Goal: Task Accomplishment & Management: Use online tool/utility

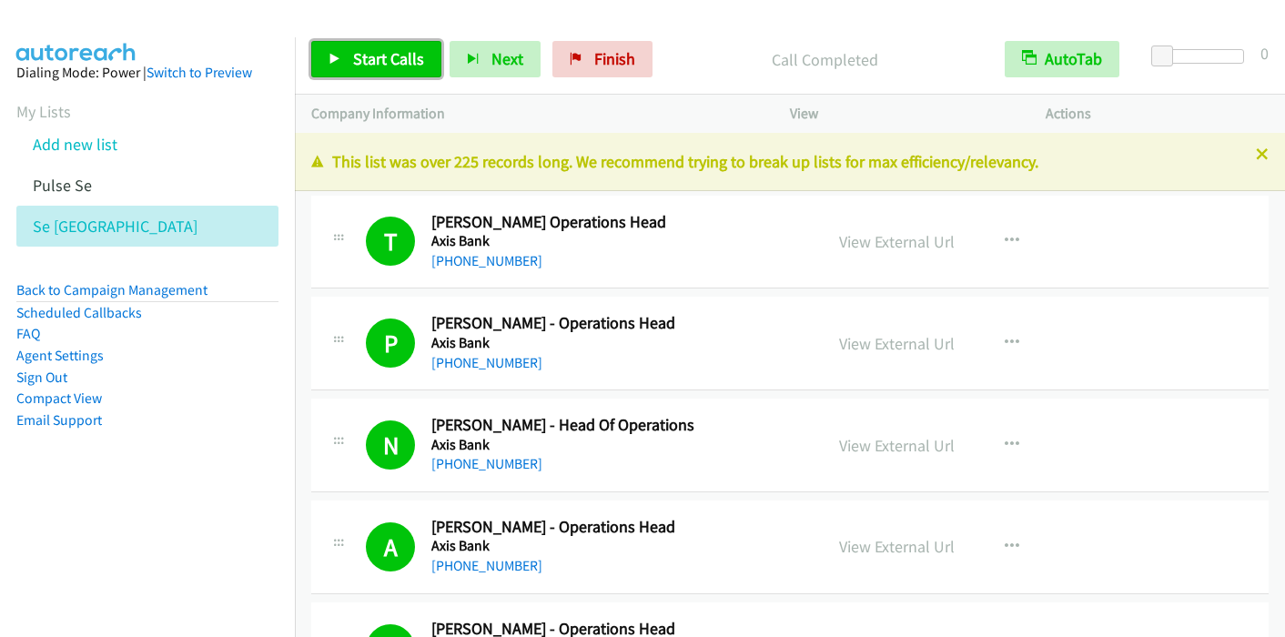
drag, startPoint x: 0, startPoint y: 0, endPoint x: 394, endPoint y: 61, distance: 398.8
click at [394, 61] on span "Start Calls" at bounding box center [388, 58] width 71 height 21
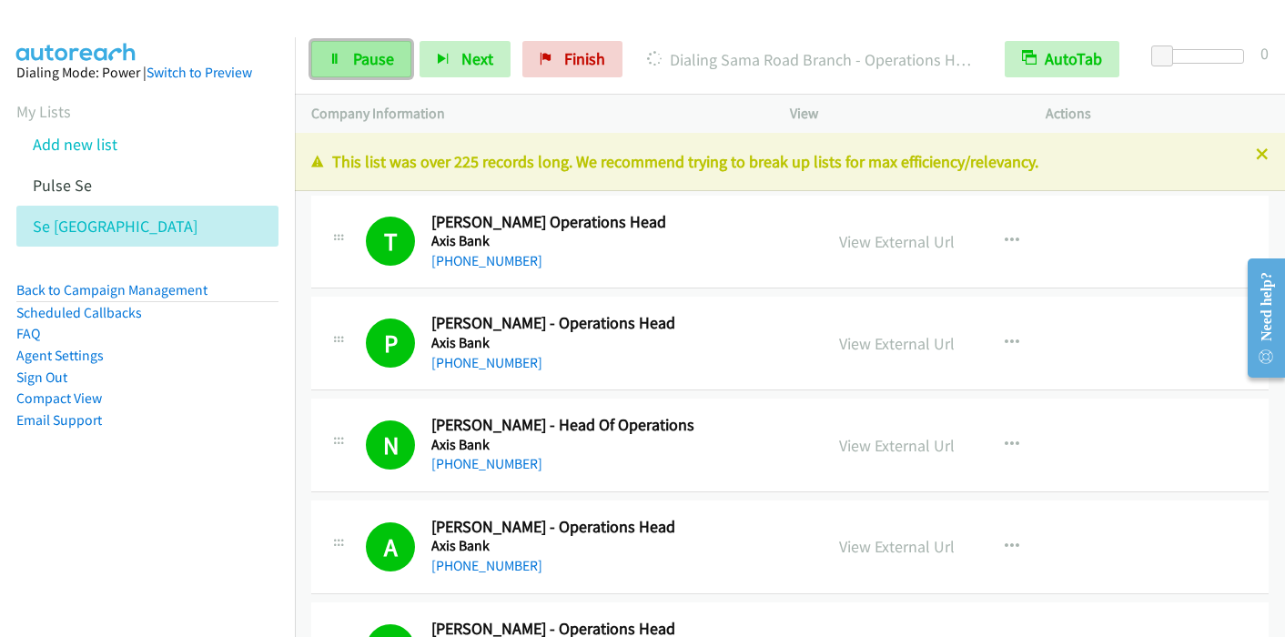
click at [362, 55] on span "Pause" at bounding box center [373, 58] width 41 height 21
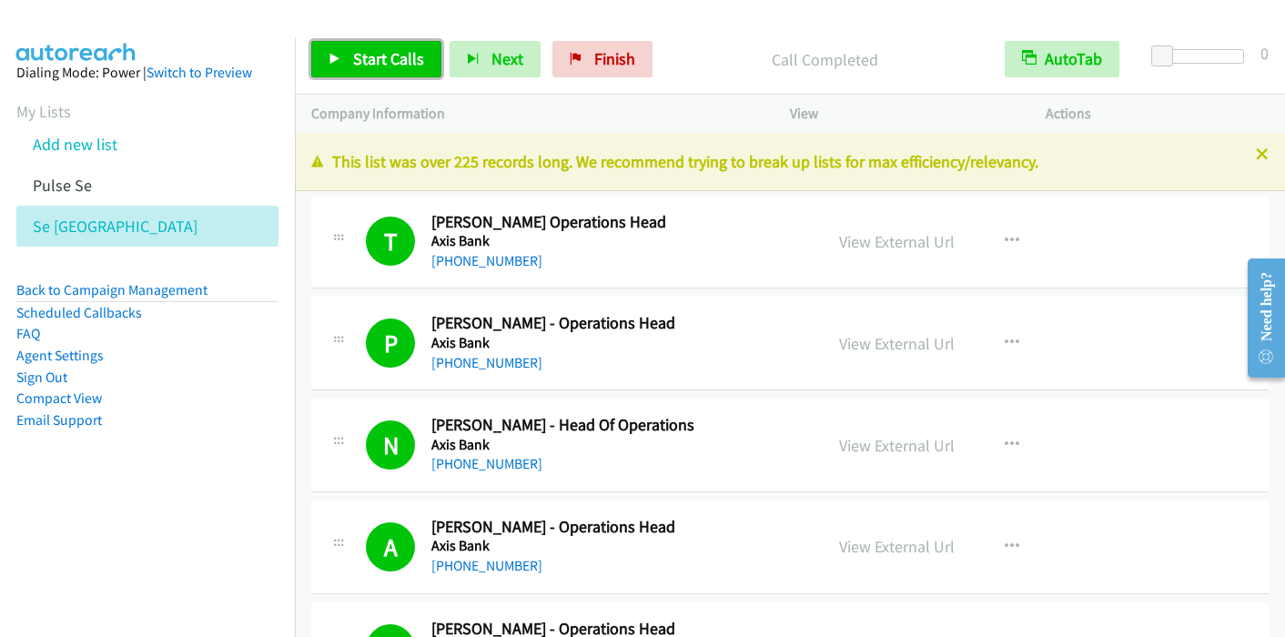
click at [384, 54] on span "Start Calls" at bounding box center [388, 58] width 71 height 21
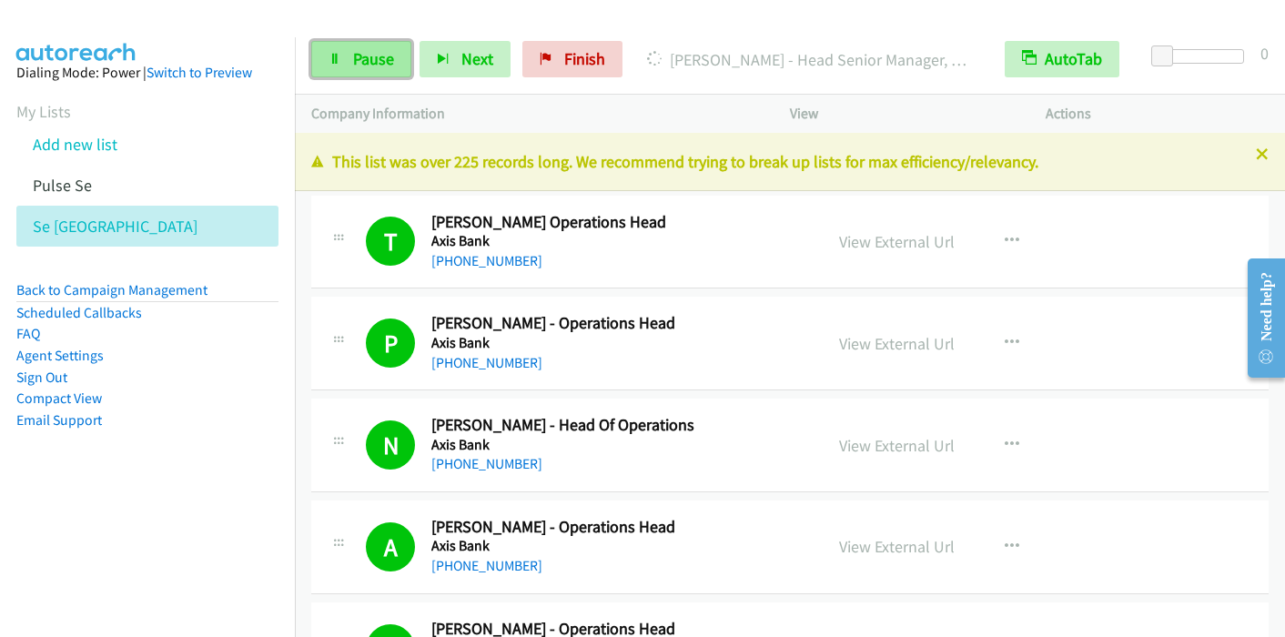
click at [349, 68] on link "Pause" at bounding box center [361, 59] width 100 height 36
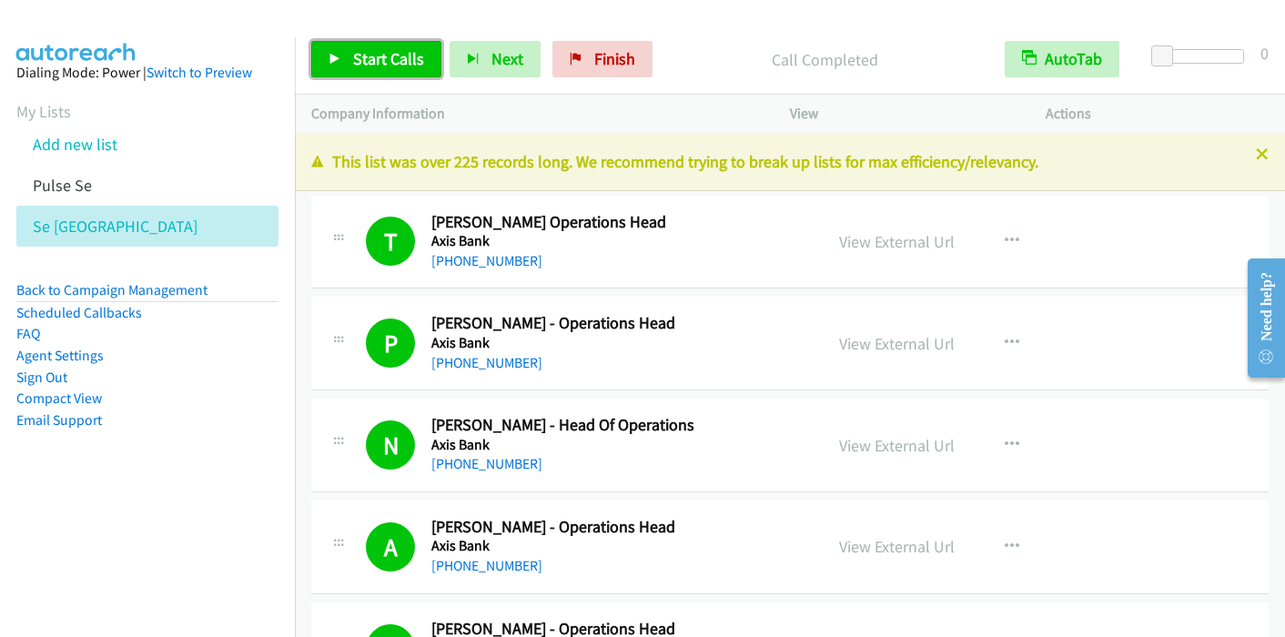
click at [364, 56] on span "Start Calls" at bounding box center [388, 58] width 71 height 21
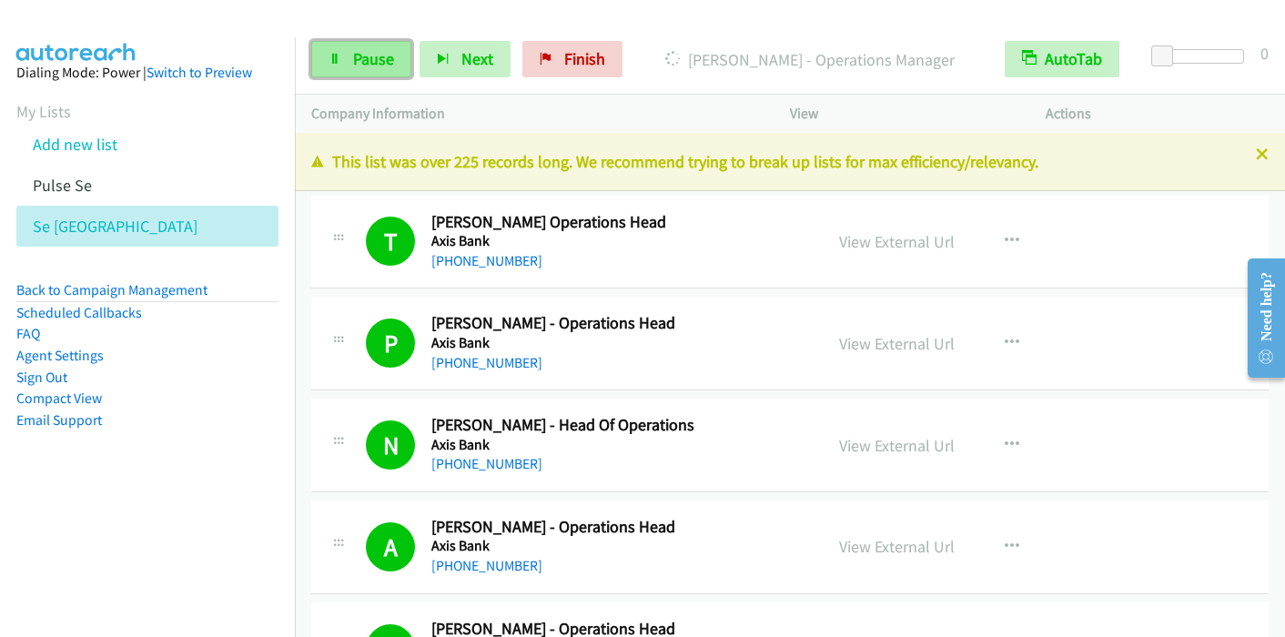
click at [340, 47] on link "Pause" at bounding box center [361, 59] width 100 height 36
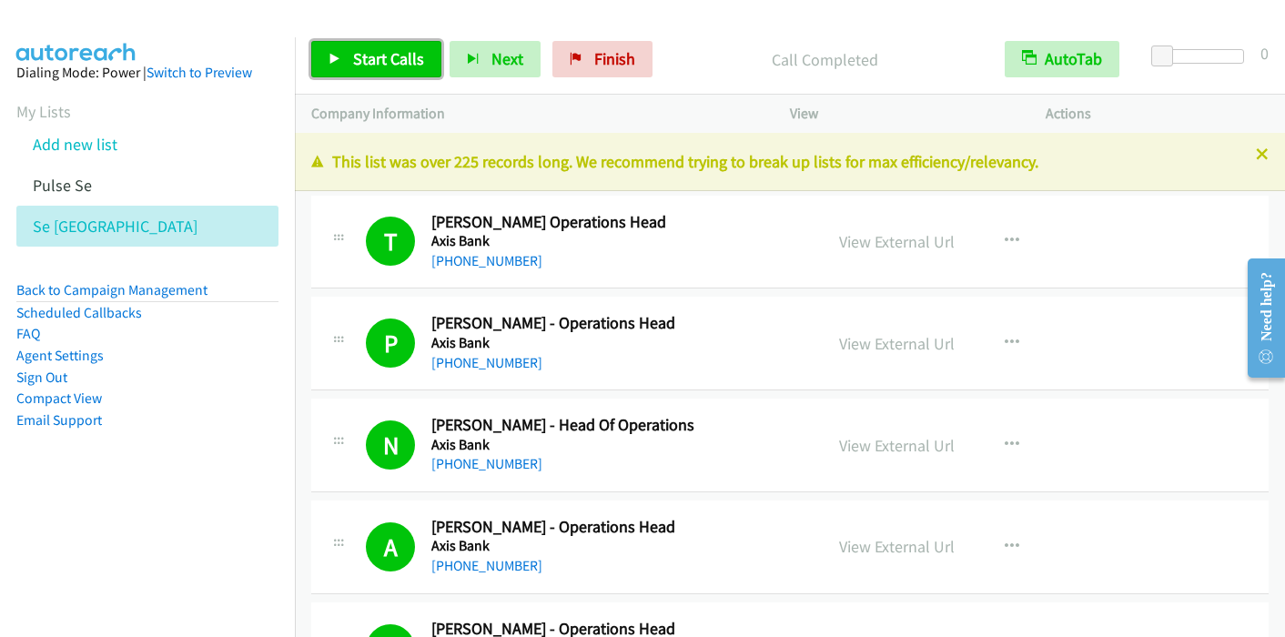
click at [362, 55] on span "Start Calls" at bounding box center [388, 58] width 71 height 21
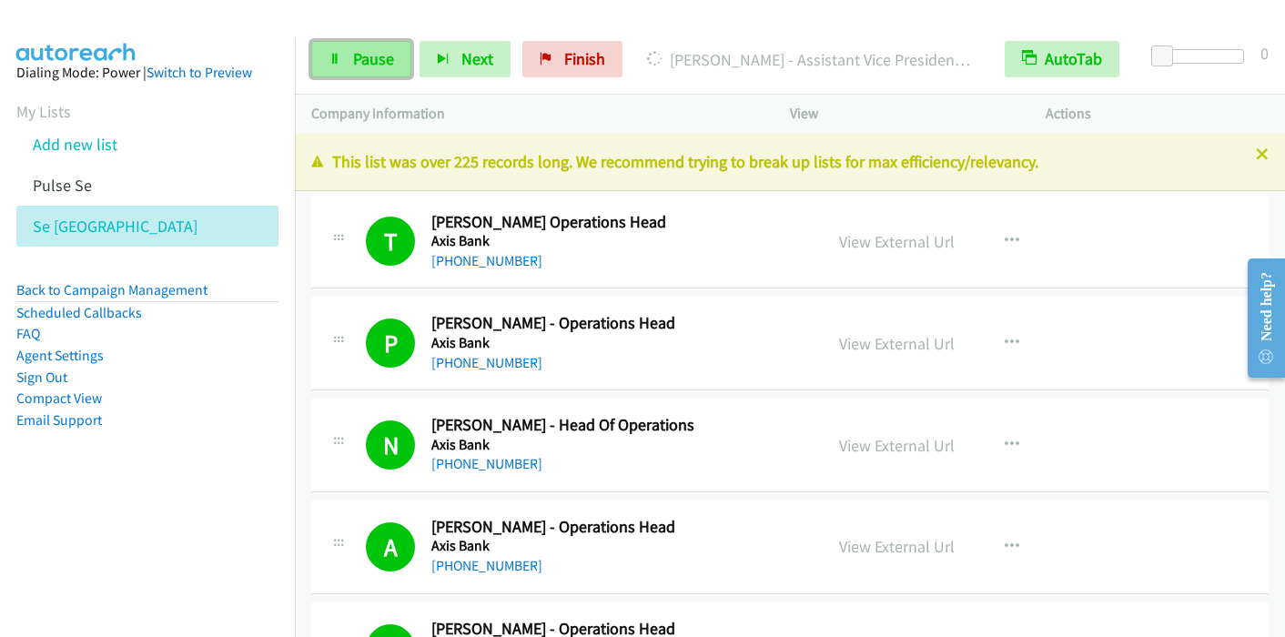
click at [380, 47] on link "Pause" at bounding box center [361, 59] width 100 height 36
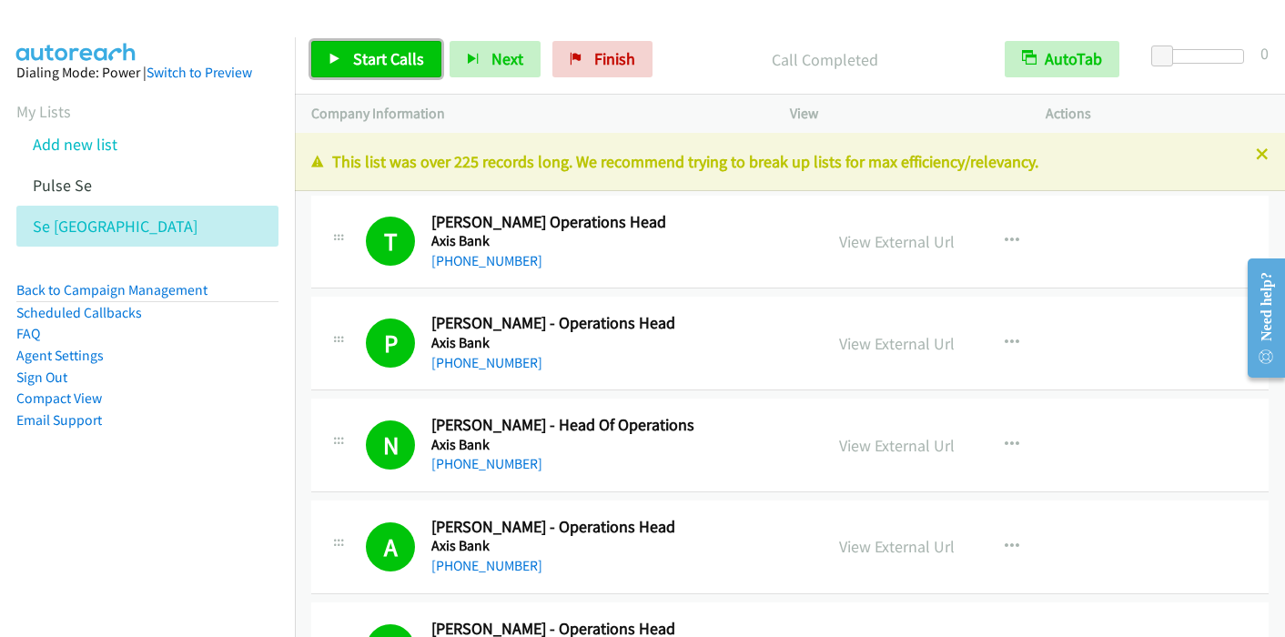
click at [378, 57] on span "Start Calls" at bounding box center [388, 58] width 71 height 21
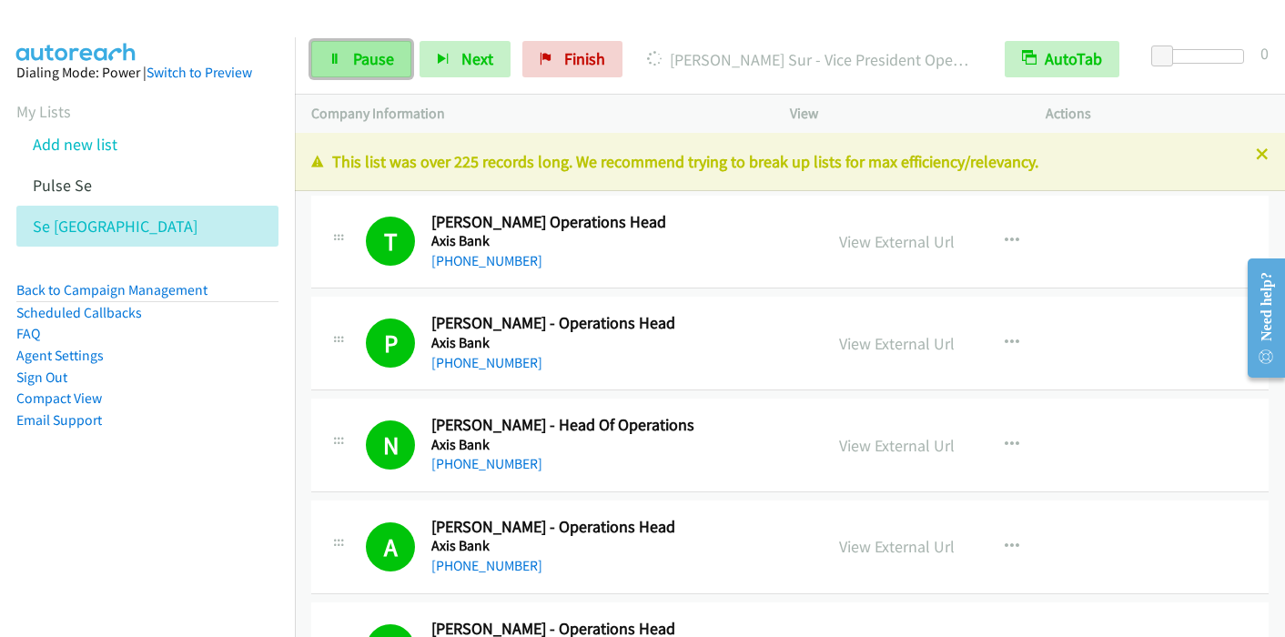
click at [350, 60] on link "Pause" at bounding box center [361, 59] width 100 height 36
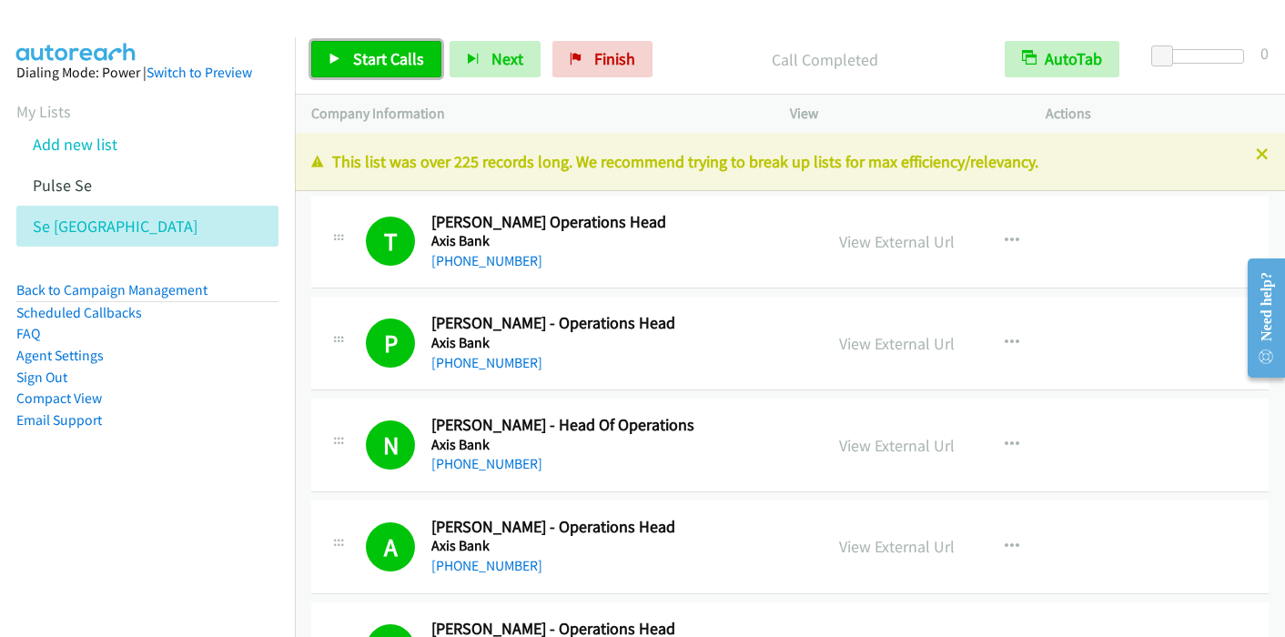
click at [346, 54] on link "Start Calls" at bounding box center [376, 59] width 130 height 36
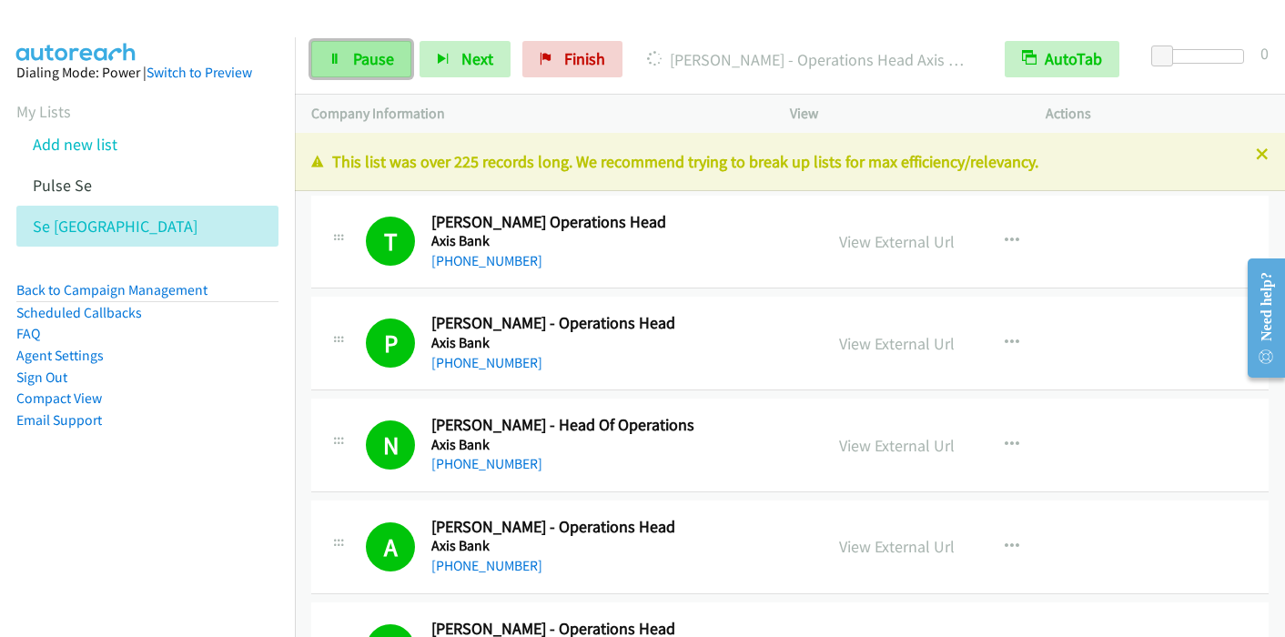
click at [335, 61] on icon at bounding box center [335, 60] width 13 height 13
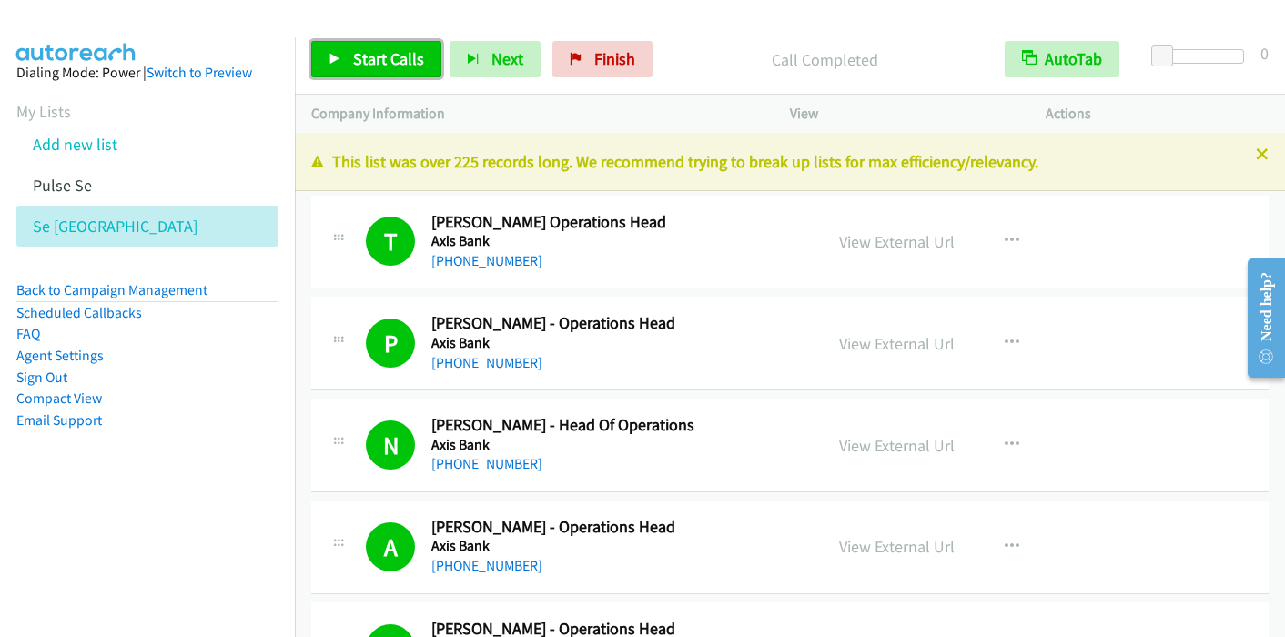
click at [342, 49] on link "Start Calls" at bounding box center [376, 59] width 130 height 36
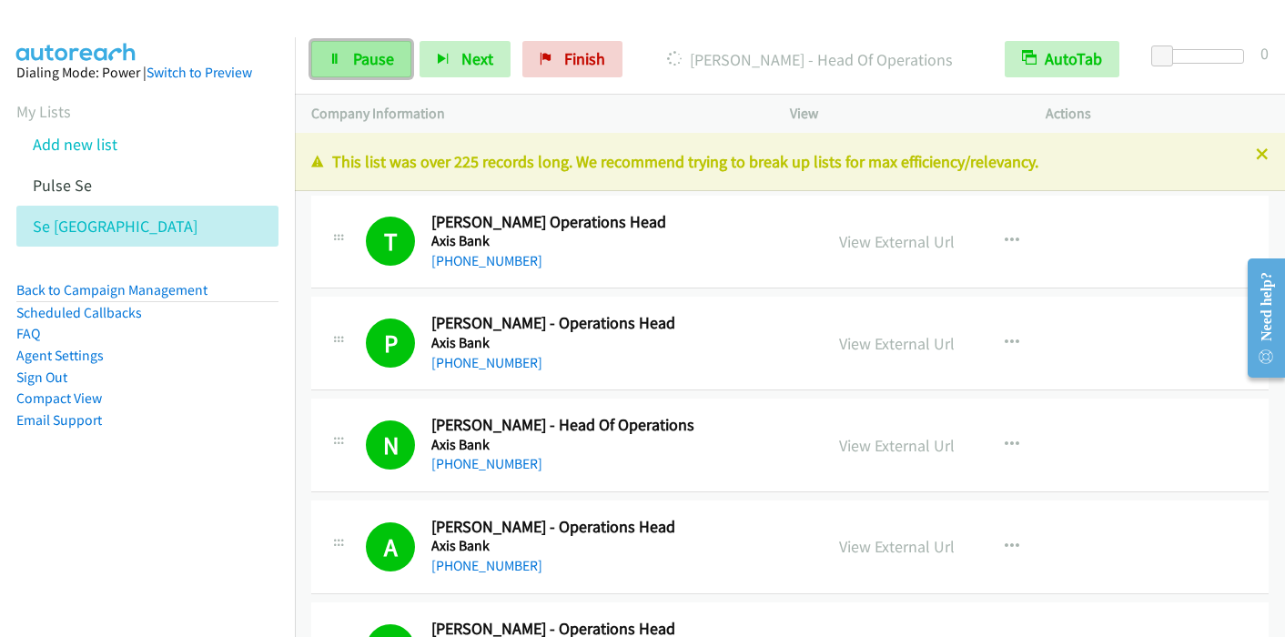
click at [349, 49] on link "Pause" at bounding box center [361, 59] width 100 height 36
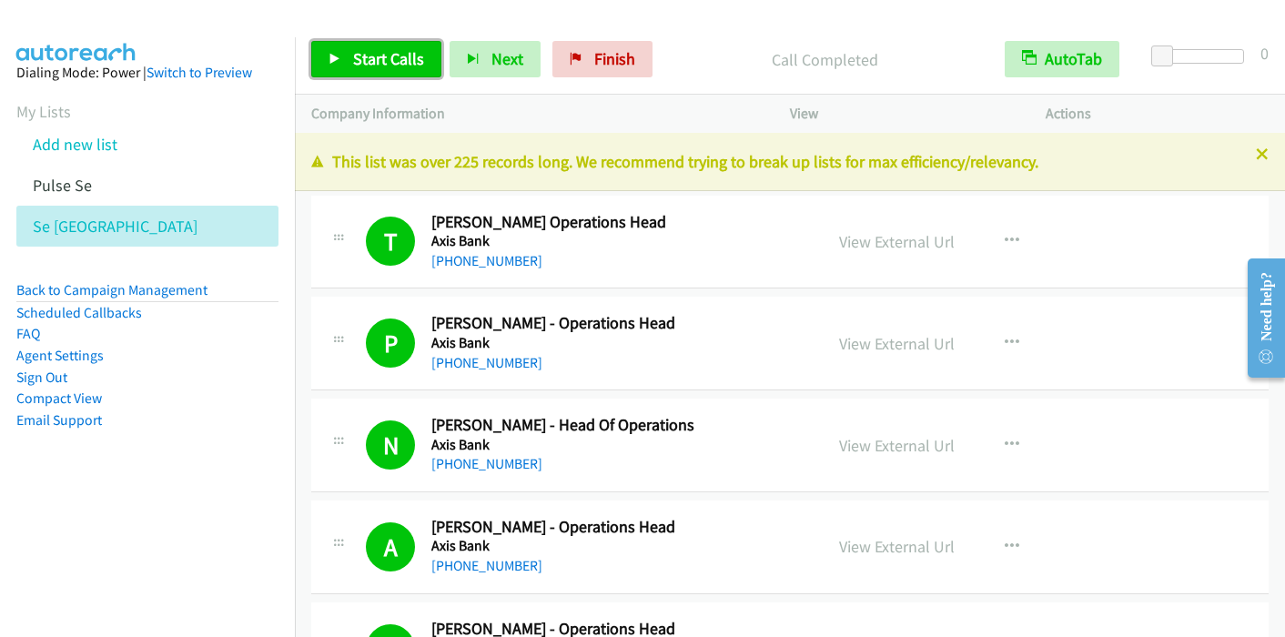
click at [364, 64] on span "Start Calls" at bounding box center [388, 58] width 71 height 21
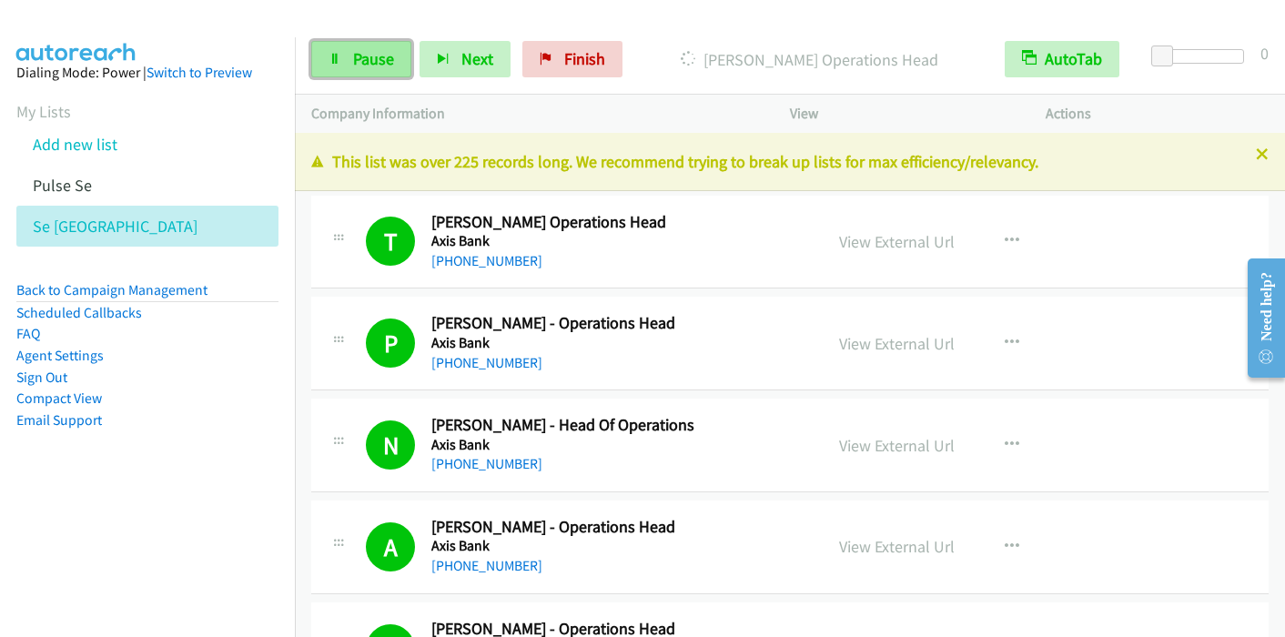
click at [349, 55] on link "Pause" at bounding box center [361, 59] width 100 height 36
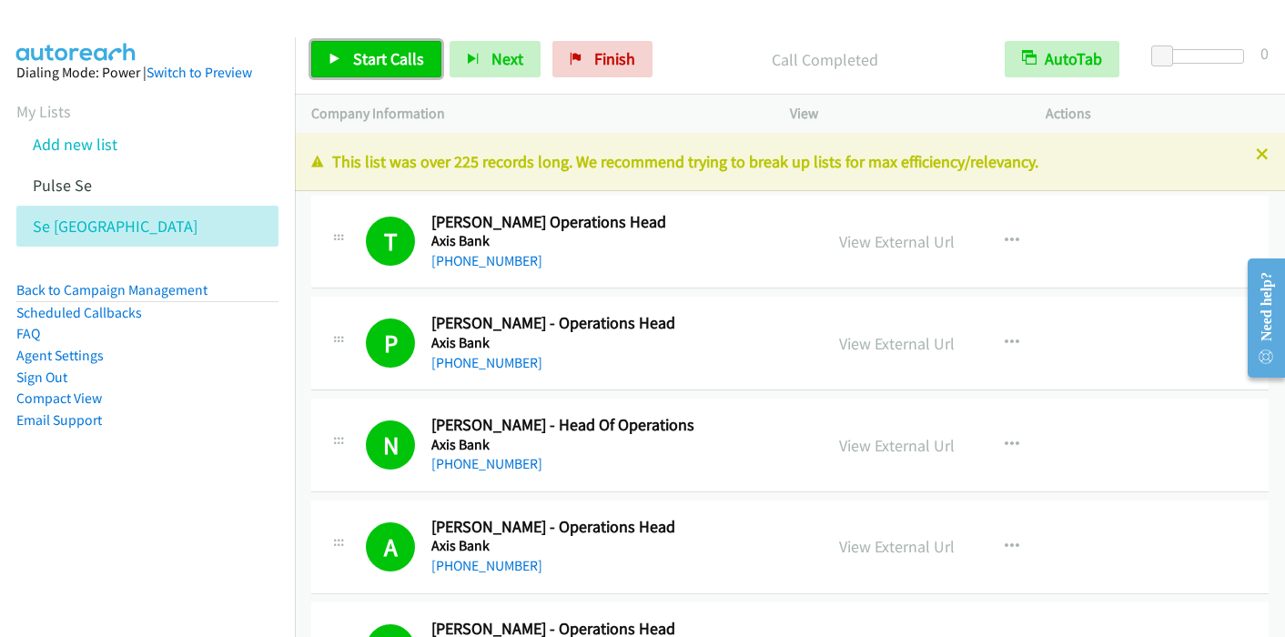
click at [362, 48] on span "Start Calls" at bounding box center [388, 58] width 71 height 21
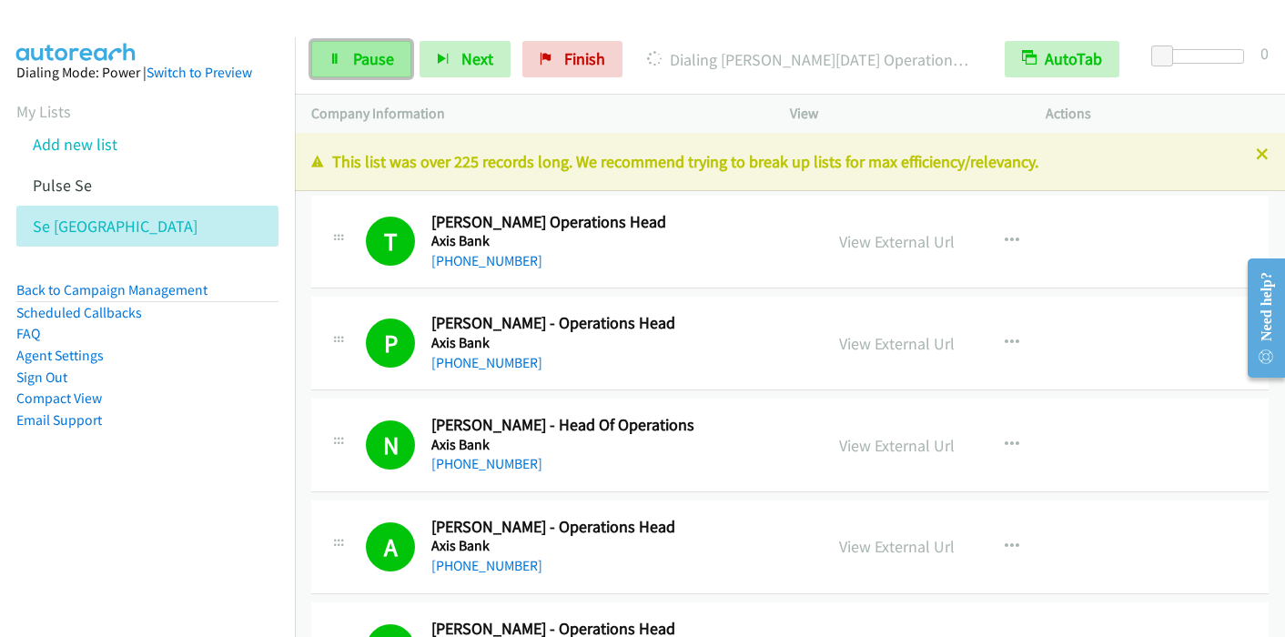
click at [341, 56] on link "Pause" at bounding box center [361, 59] width 100 height 36
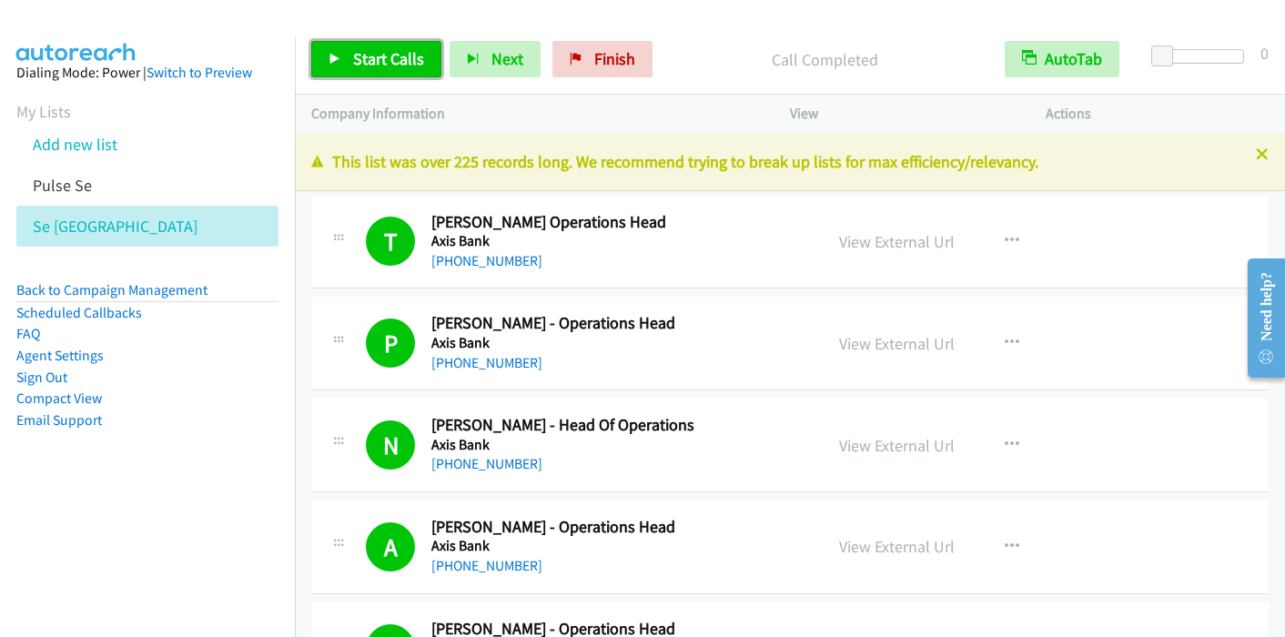
click at [353, 61] on span "Start Calls" at bounding box center [388, 58] width 71 height 21
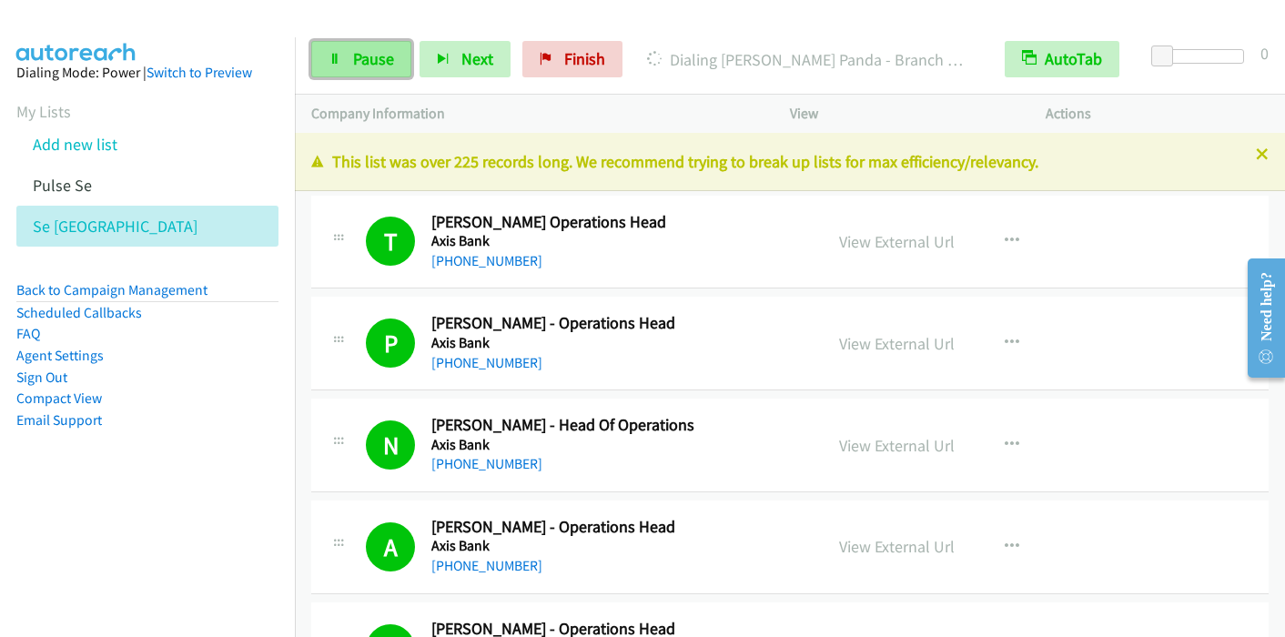
click at [342, 49] on link "Pause" at bounding box center [361, 59] width 100 height 36
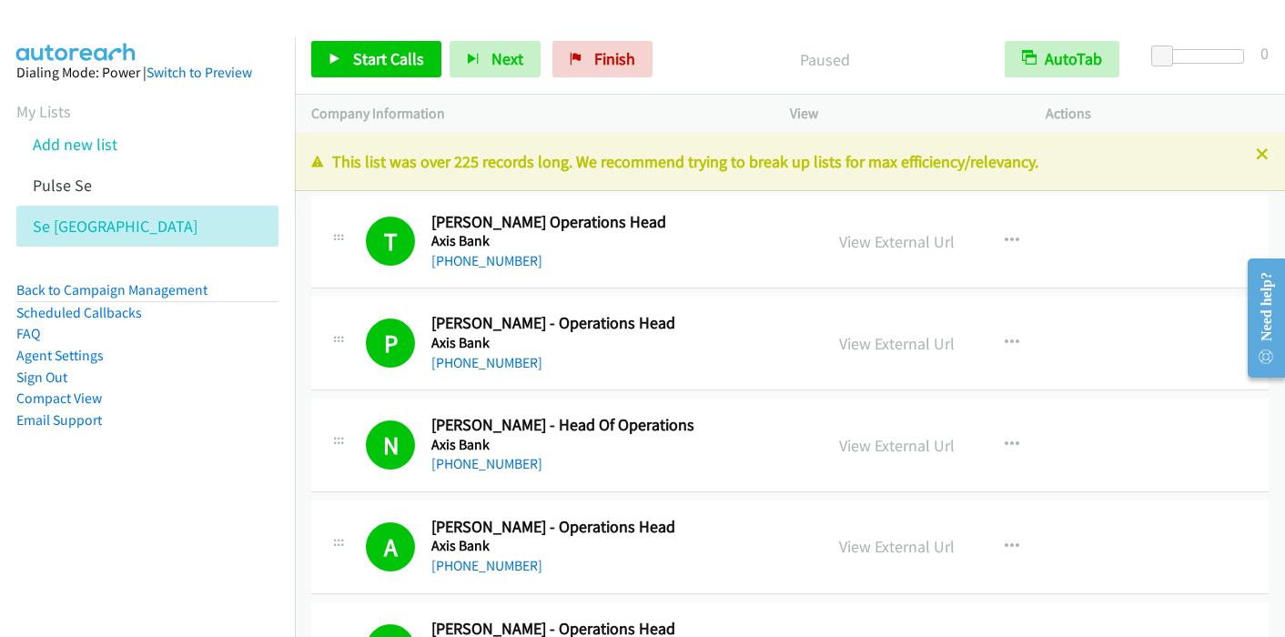
click at [371, 78] on div "Start Calls Pause Next Finish Paused AutoTab AutoTab 0" at bounding box center [790, 60] width 990 height 70
click at [372, 58] on span "Start Calls" at bounding box center [388, 58] width 71 height 21
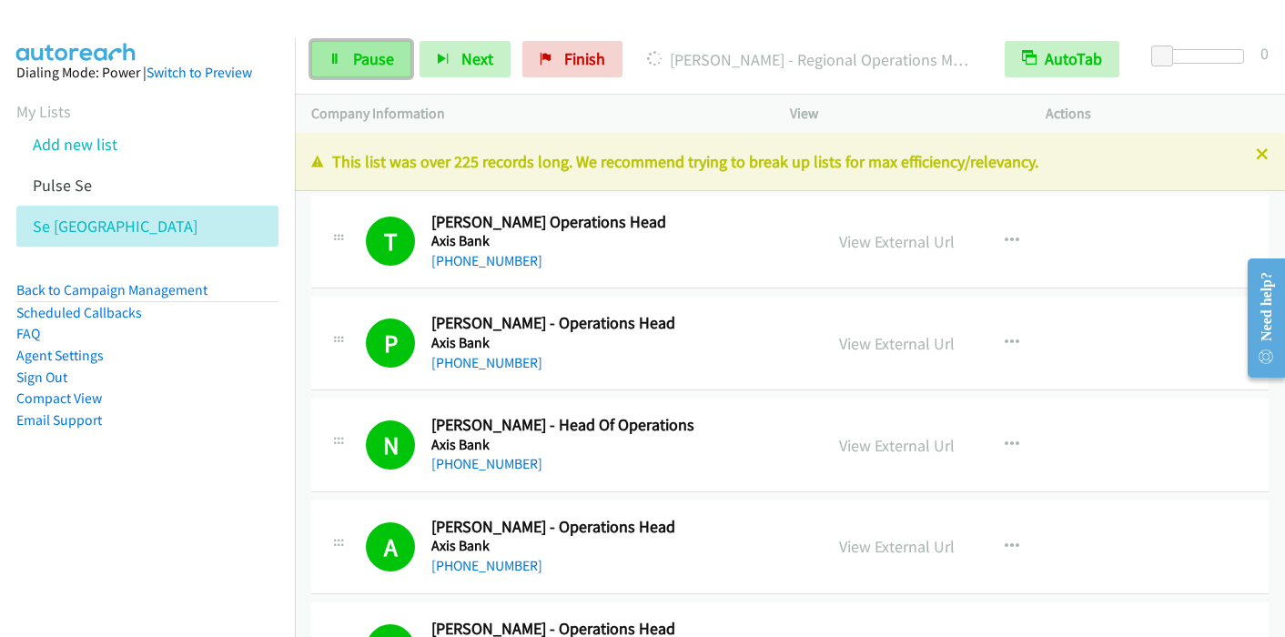
click at [342, 62] on link "Pause" at bounding box center [361, 59] width 100 height 36
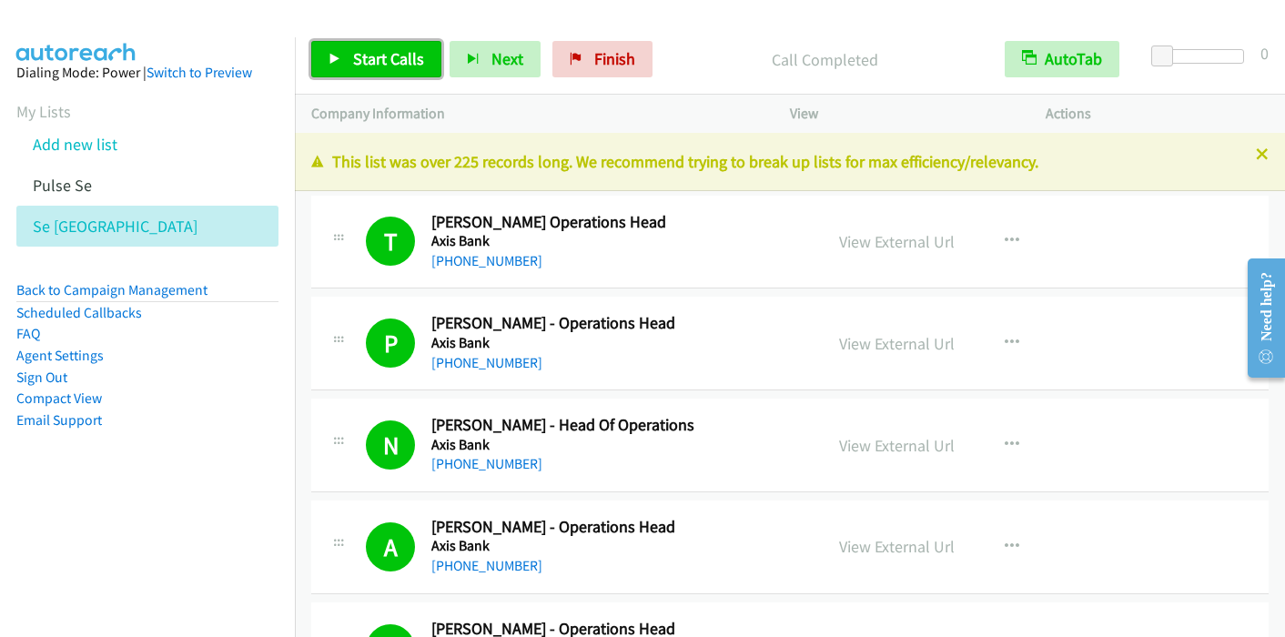
click at [360, 54] on span "Start Calls" at bounding box center [388, 58] width 71 height 21
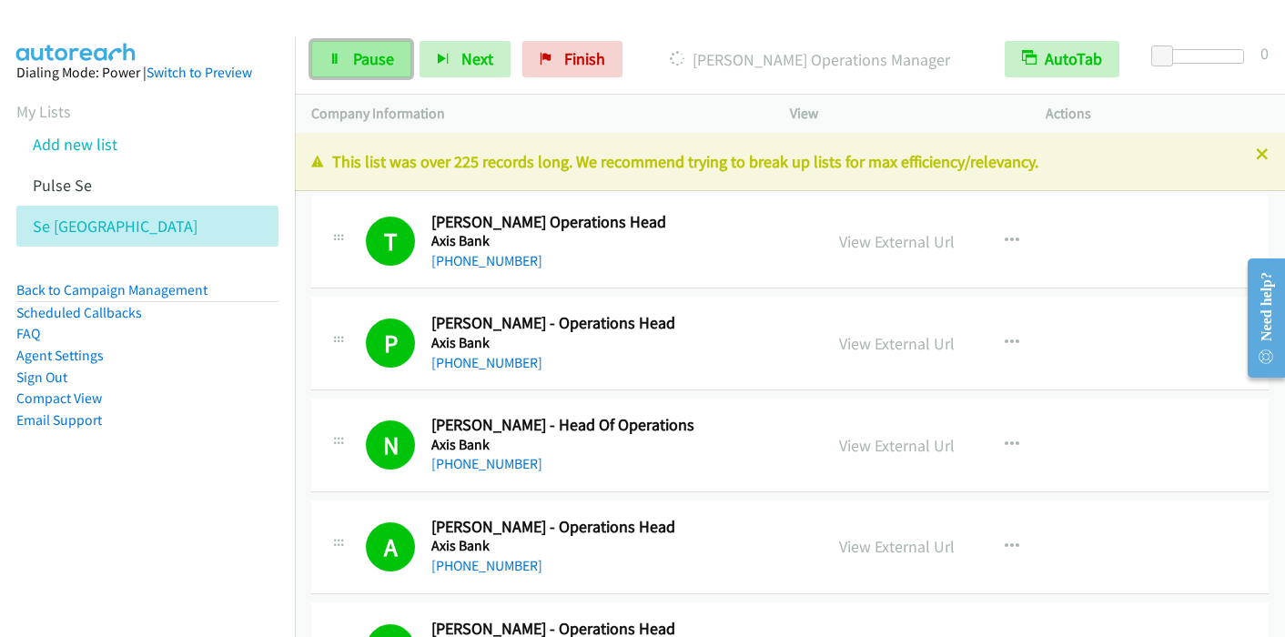
click at [357, 50] on span "Pause" at bounding box center [373, 58] width 41 height 21
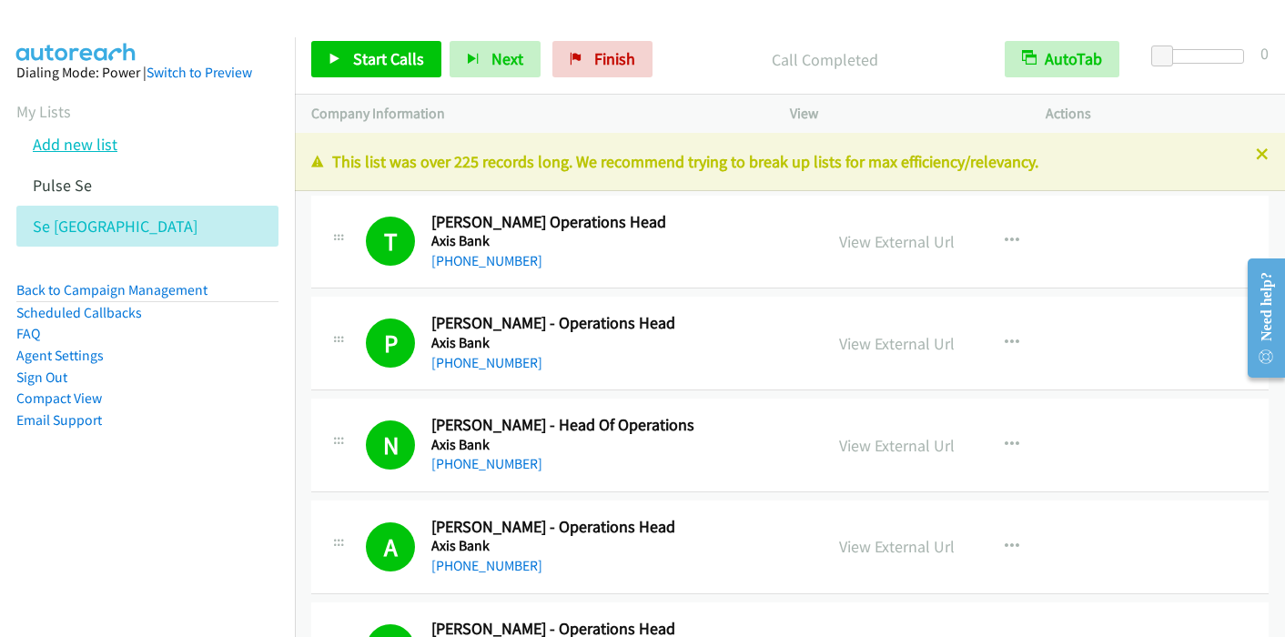
click at [93, 144] on link "Add new list" at bounding box center [75, 144] width 85 height 21
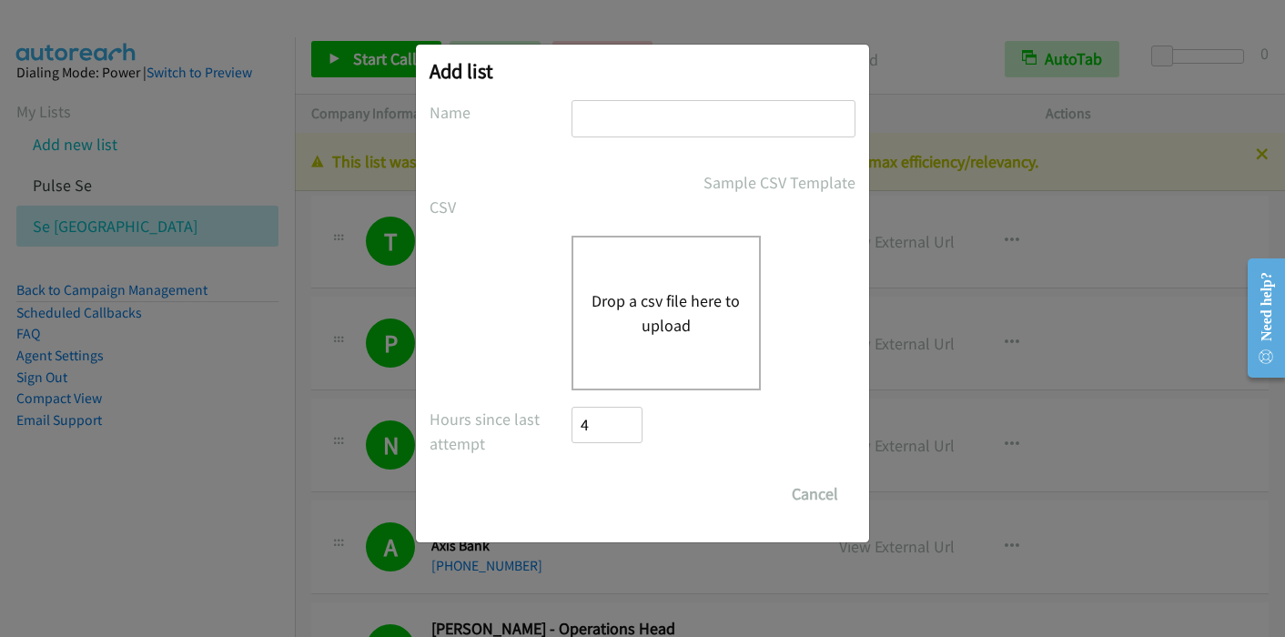
click at [648, 121] on input "text" at bounding box center [714, 118] width 284 height 37
type input "SE"
click at [667, 290] on button "Drop a csv file here to upload" at bounding box center [666, 313] width 149 height 49
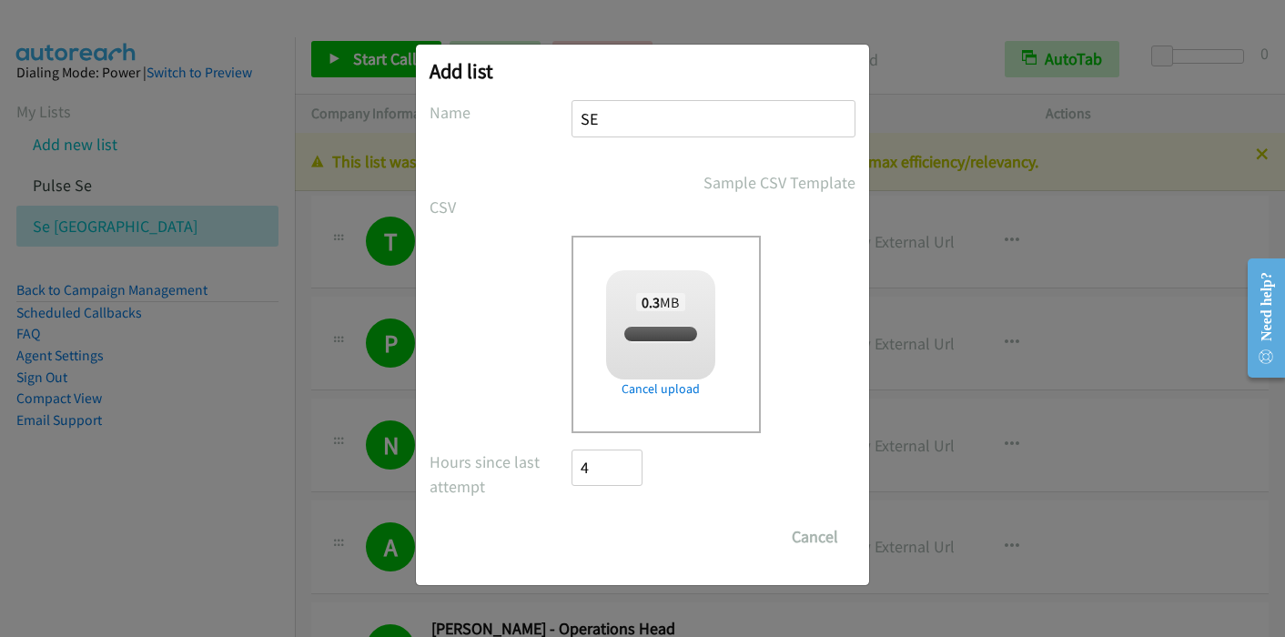
checkbox input "true"
click at [596, 534] on input "Save List" at bounding box center [620, 537] width 96 height 36
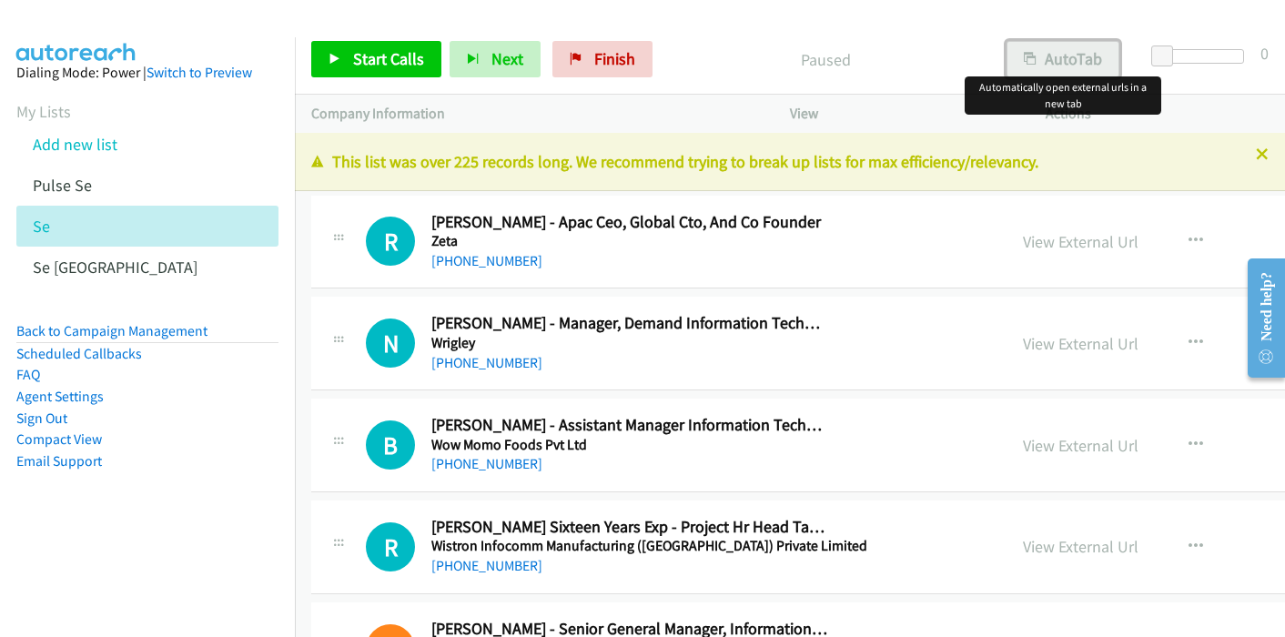
click at [1068, 60] on button "AutoTab" at bounding box center [1063, 59] width 113 height 36
click at [358, 56] on span "Start Calls" at bounding box center [388, 58] width 71 height 21
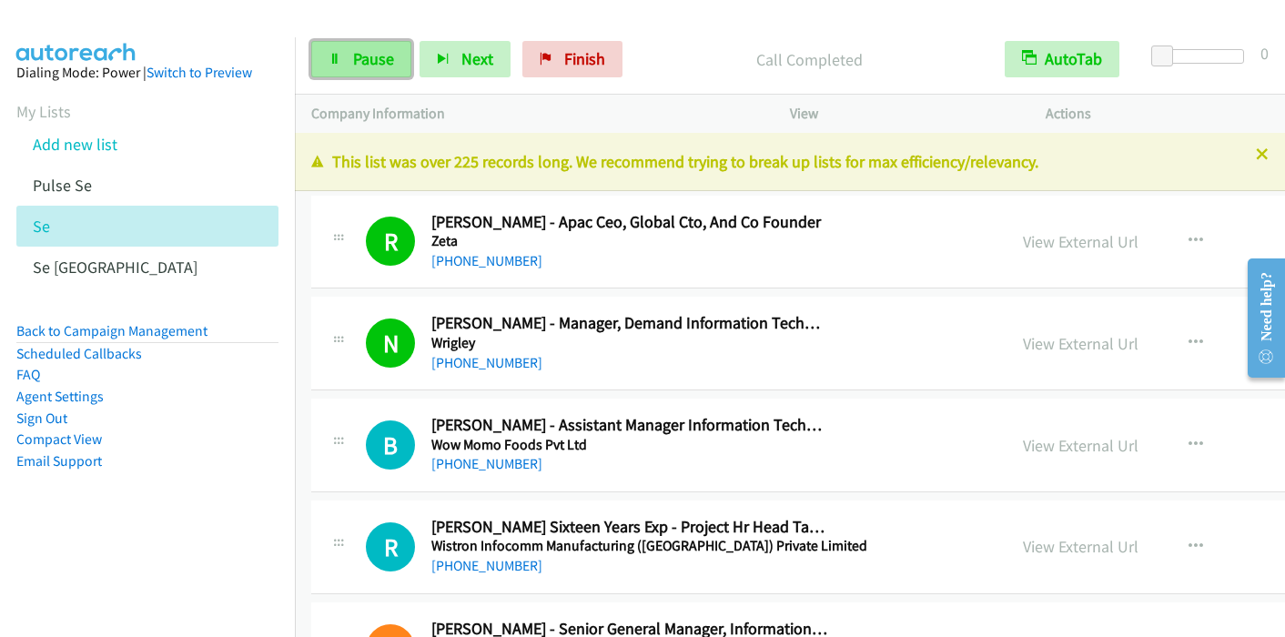
click at [350, 57] on link "Pause" at bounding box center [361, 59] width 100 height 36
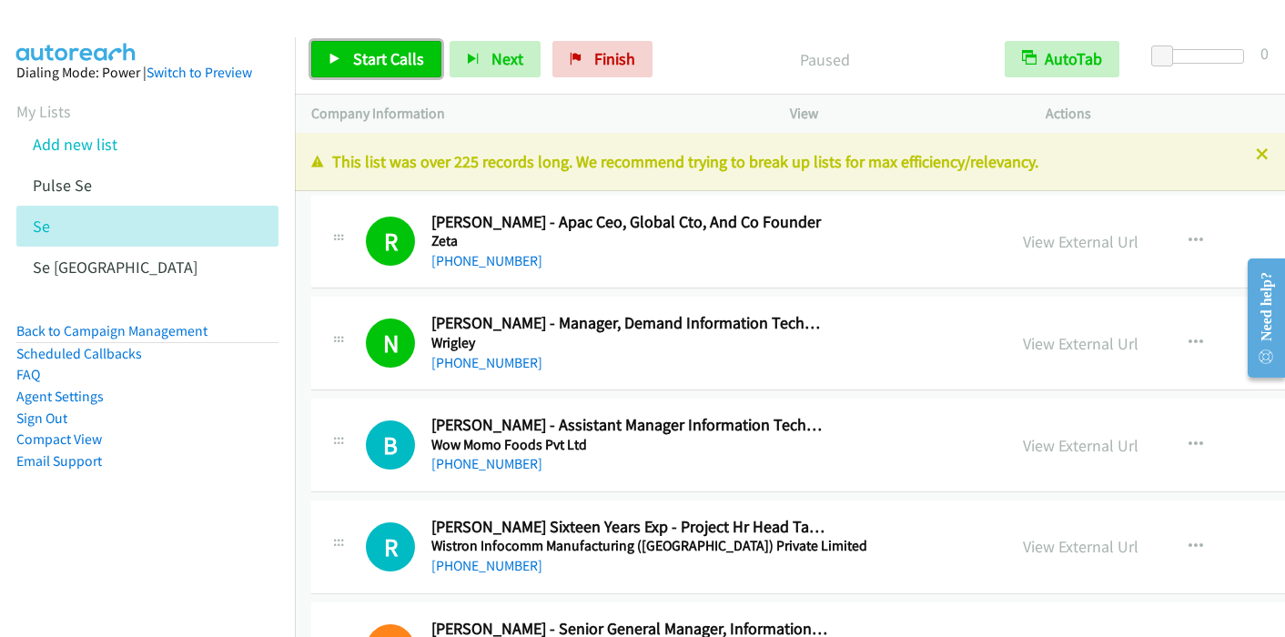
click at [360, 56] on span "Start Calls" at bounding box center [388, 58] width 71 height 21
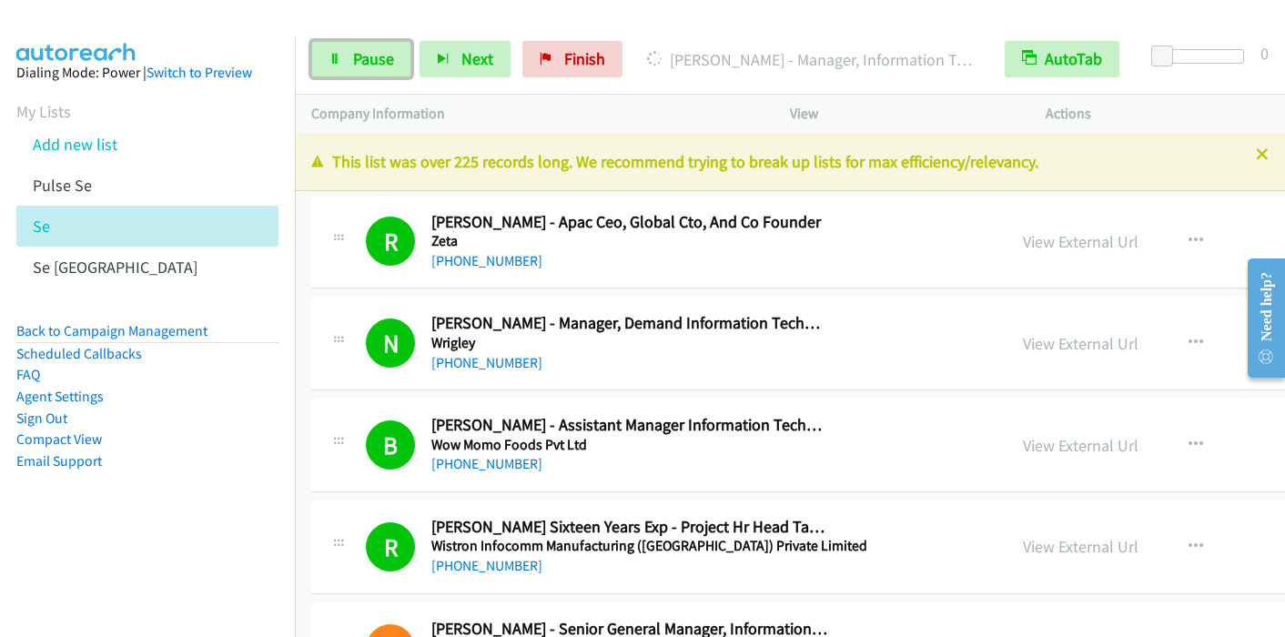
click at [373, 57] on span "Pause" at bounding box center [373, 58] width 41 height 21
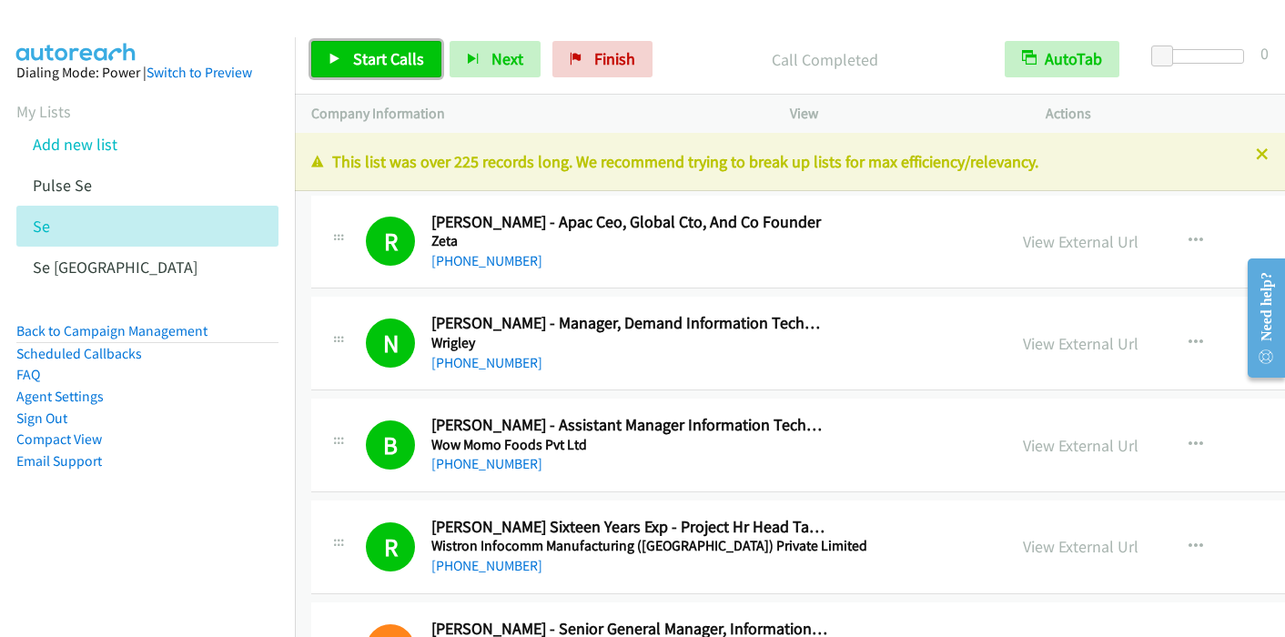
click at [375, 56] on span "Start Calls" at bounding box center [388, 58] width 71 height 21
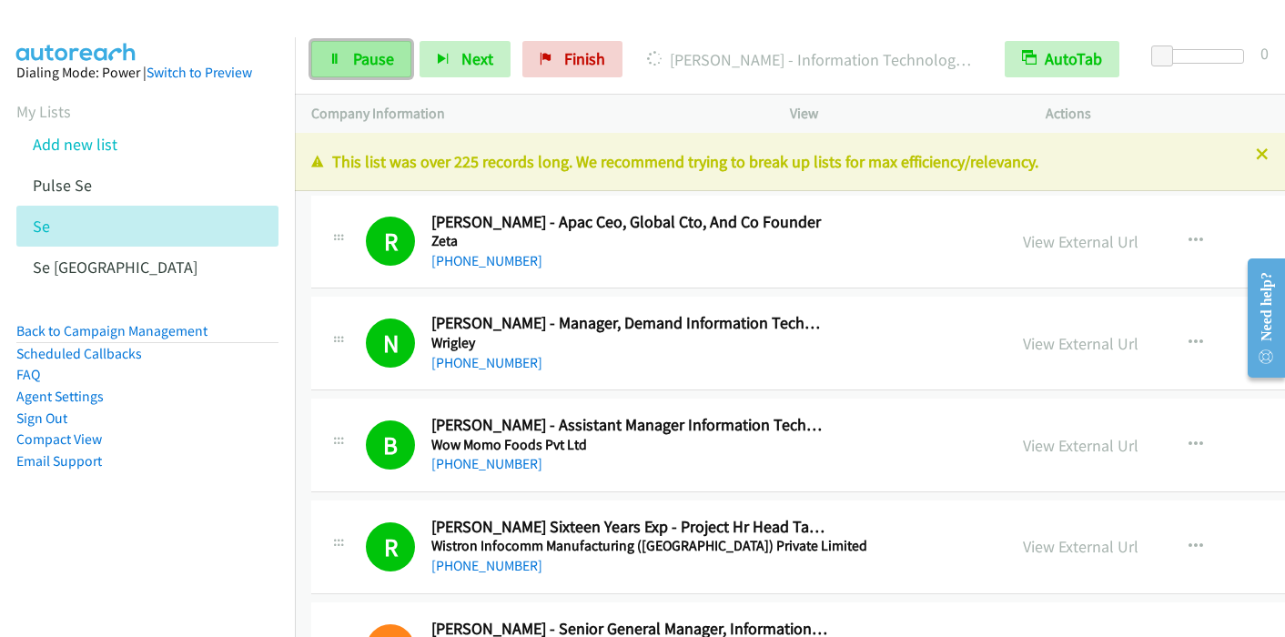
click at [343, 57] on link "Pause" at bounding box center [361, 59] width 100 height 36
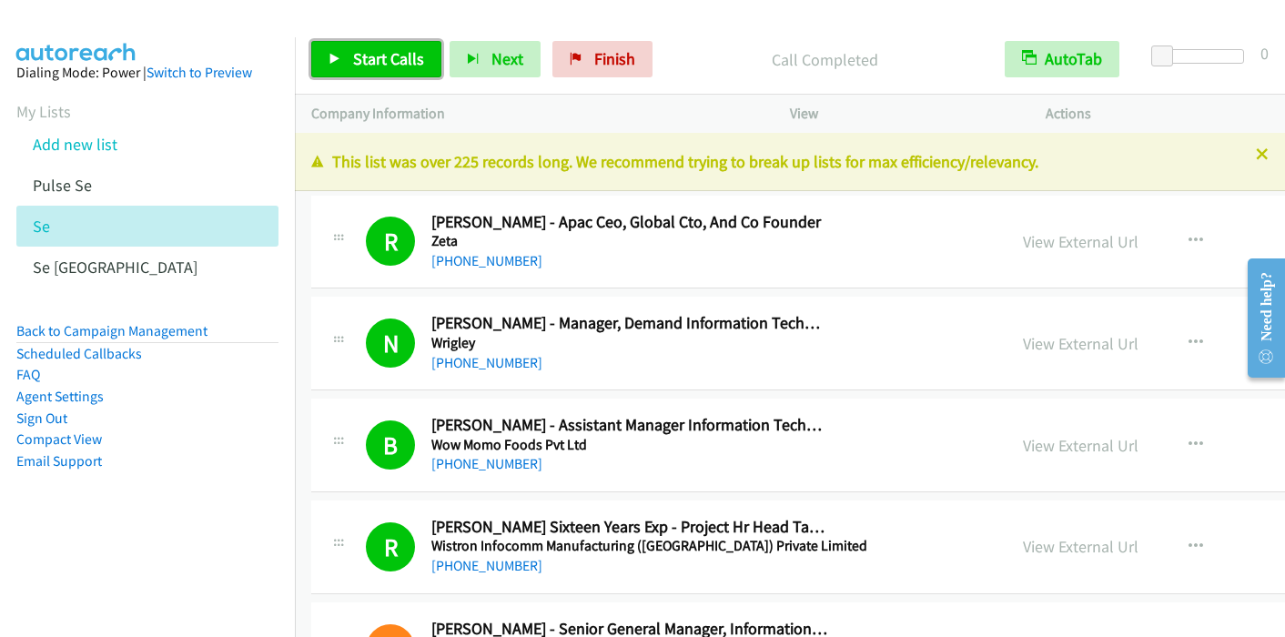
click at [368, 57] on span "Start Calls" at bounding box center [388, 58] width 71 height 21
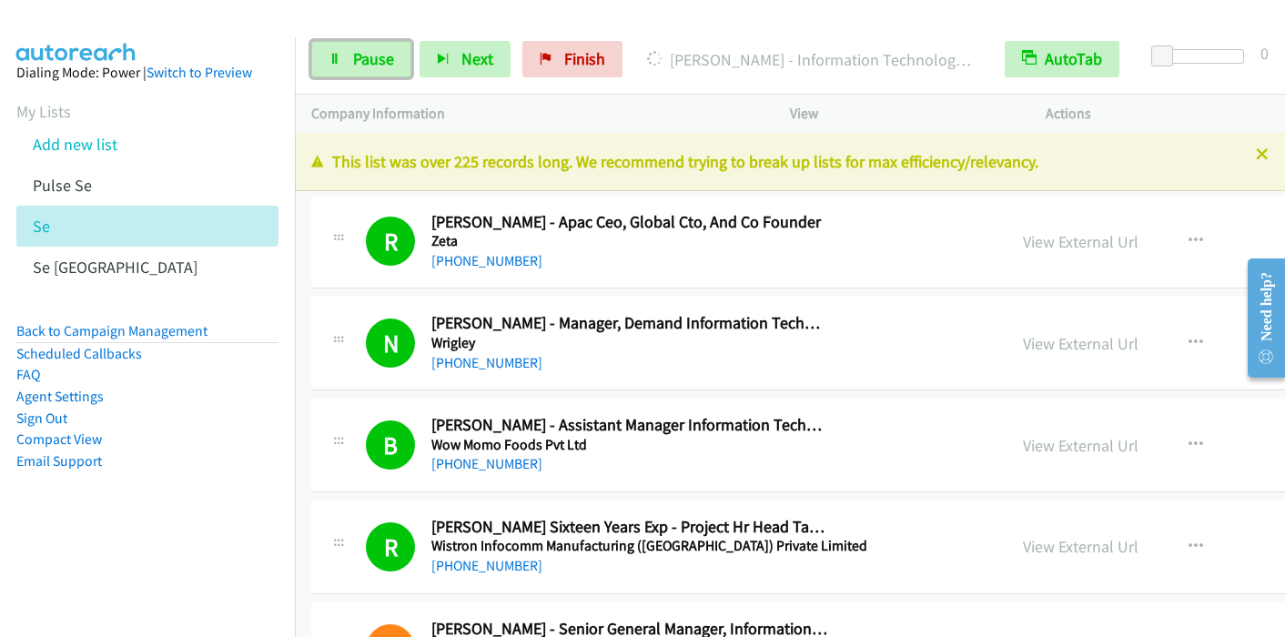
click at [355, 54] on span "Pause" at bounding box center [373, 58] width 41 height 21
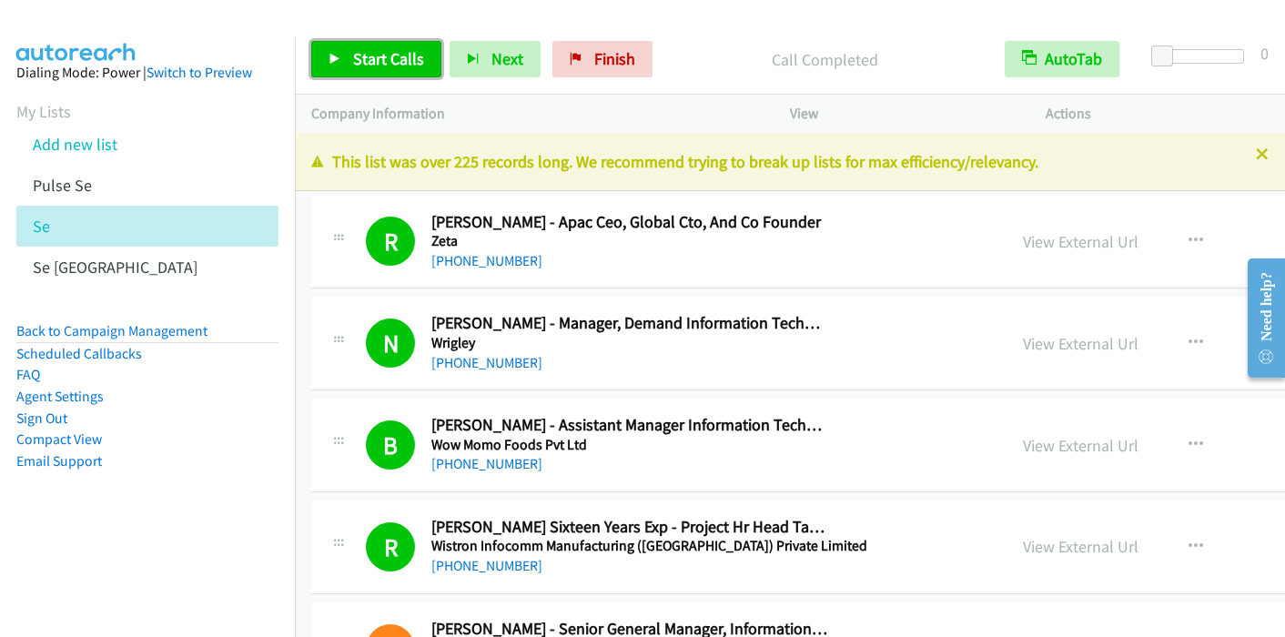
click at [368, 58] on span "Start Calls" at bounding box center [388, 58] width 71 height 21
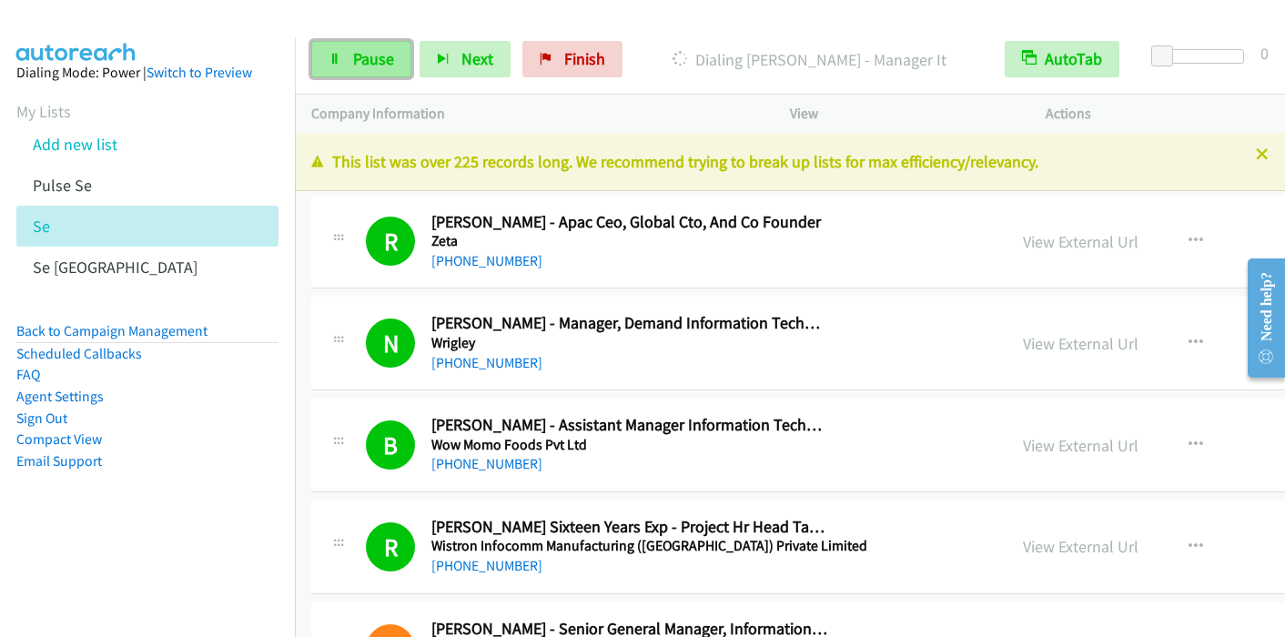
click at [357, 57] on span "Pause" at bounding box center [373, 58] width 41 height 21
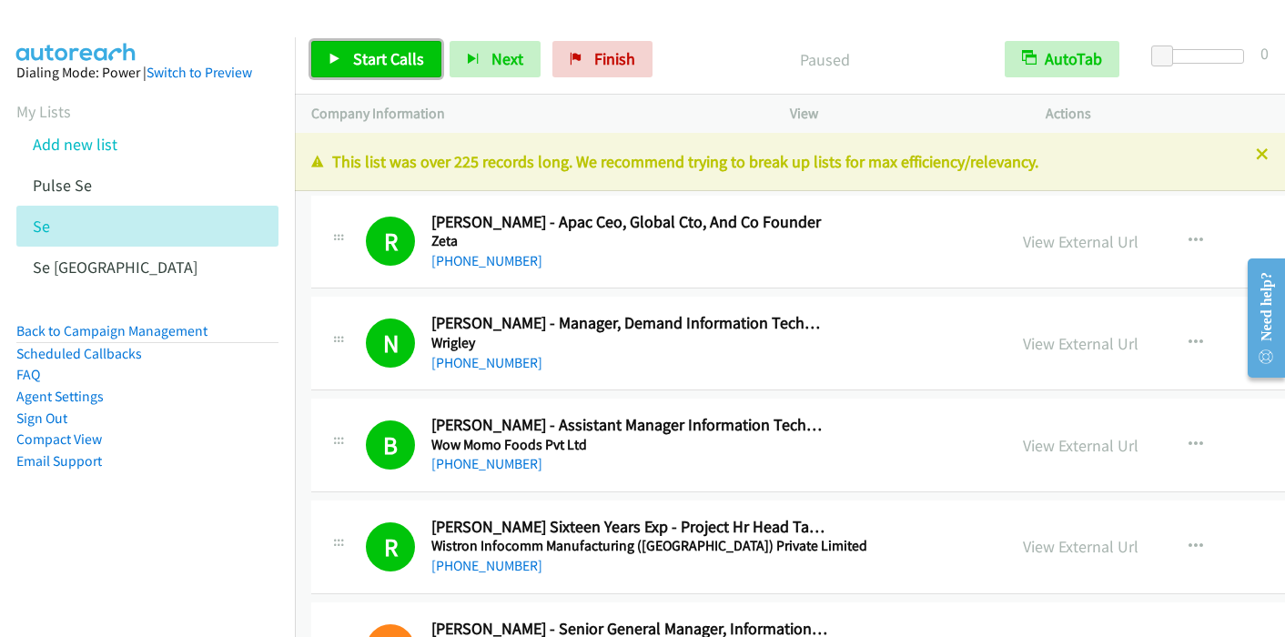
click at [353, 64] on span "Start Calls" at bounding box center [388, 58] width 71 height 21
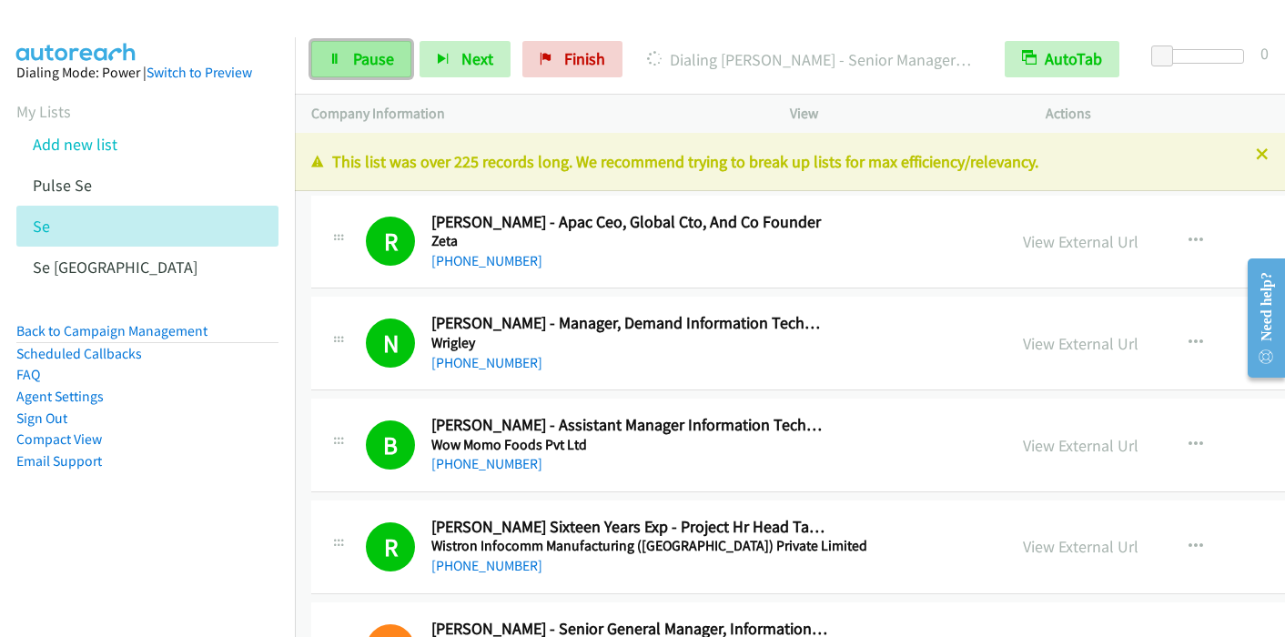
click at [341, 63] on link "Pause" at bounding box center [361, 59] width 100 height 36
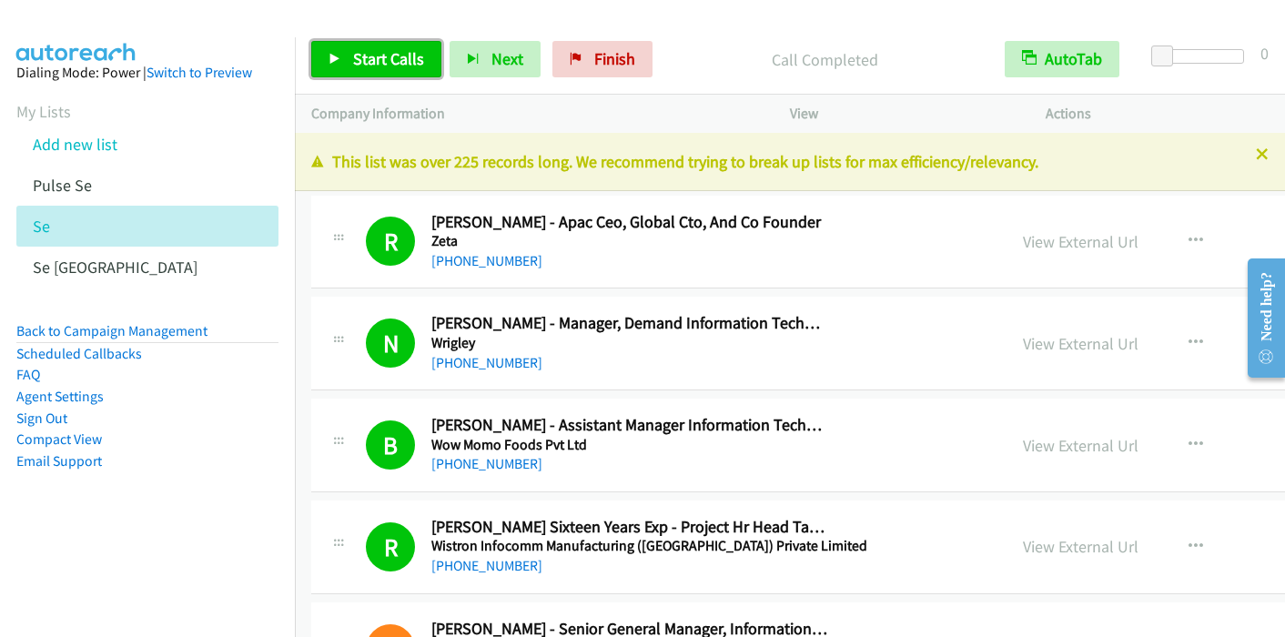
click at [385, 65] on span "Start Calls" at bounding box center [388, 58] width 71 height 21
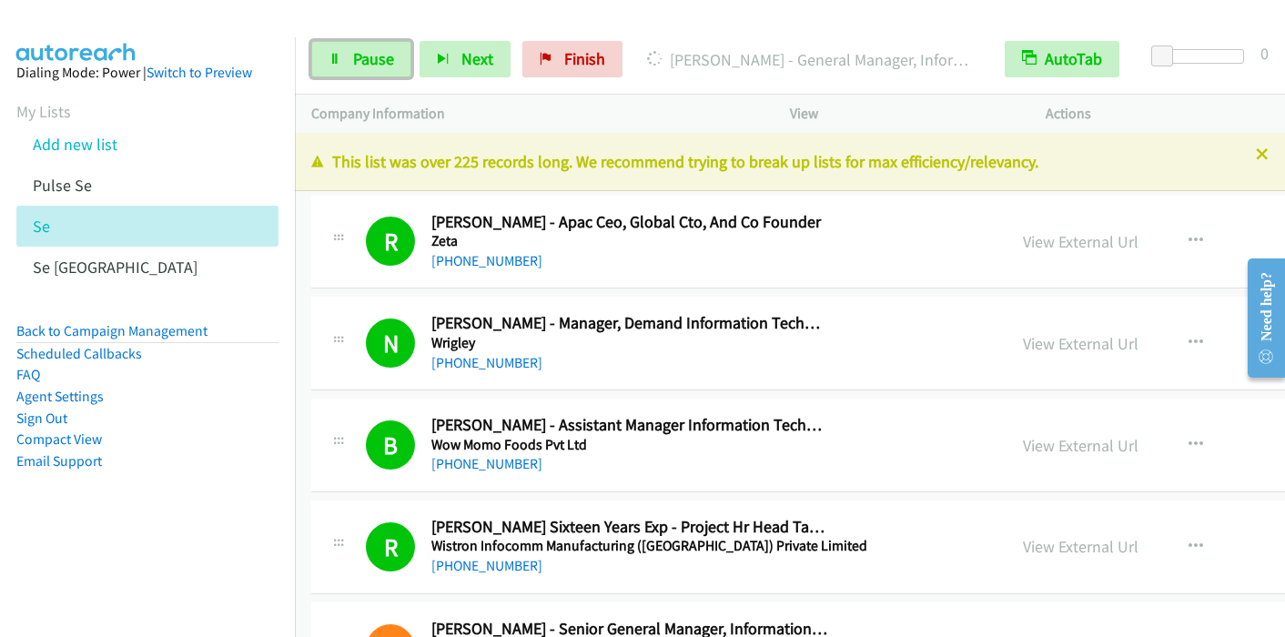
drag, startPoint x: 347, startPoint y: 53, endPoint x: 364, endPoint y: 5, distance: 50.4
click at [350, 54] on link "Pause" at bounding box center [361, 59] width 100 height 36
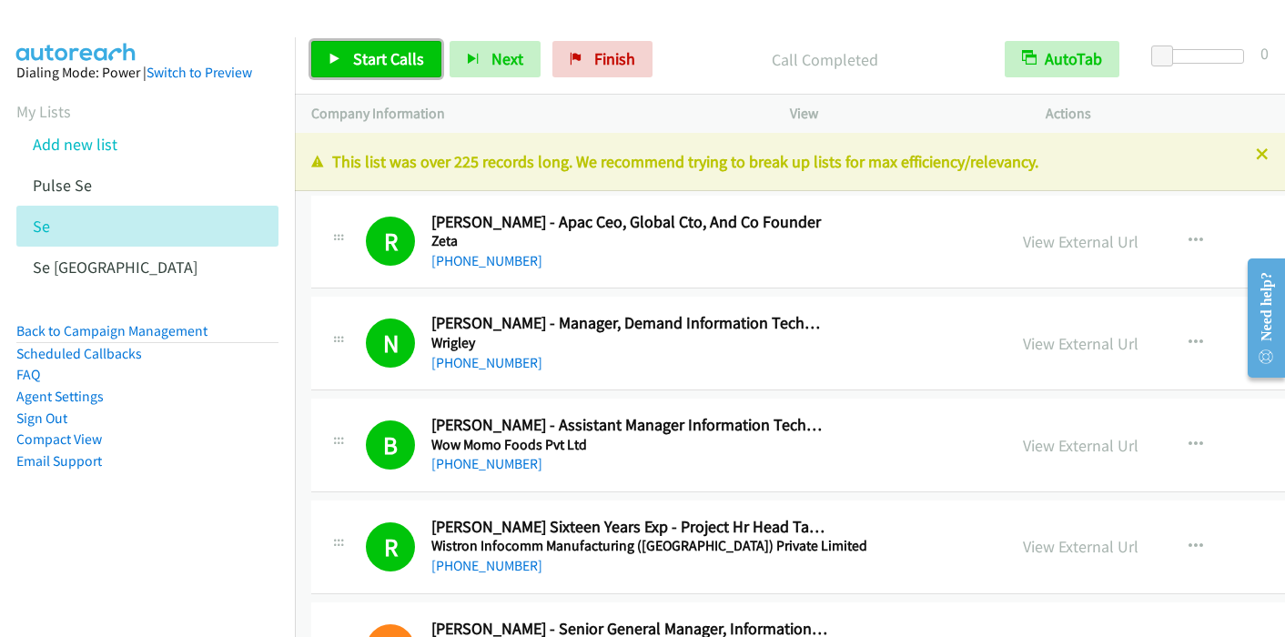
click at [374, 68] on span "Start Calls" at bounding box center [388, 58] width 71 height 21
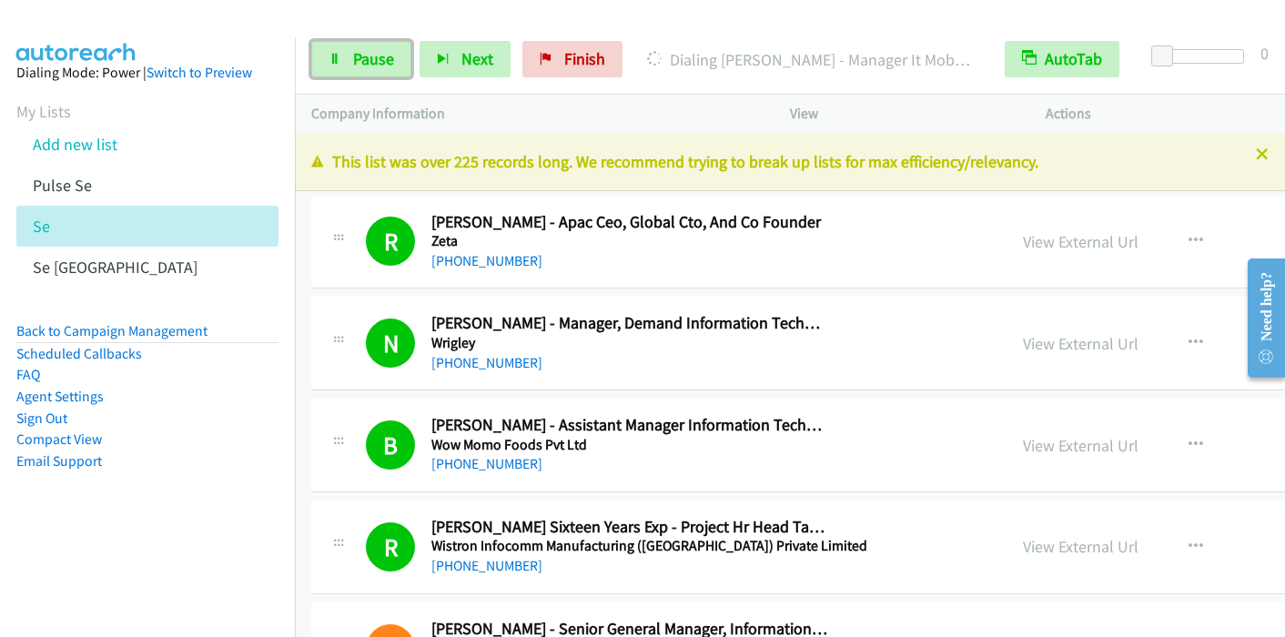
click at [359, 64] on span "Pause" at bounding box center [373, 58] width 41 height 21
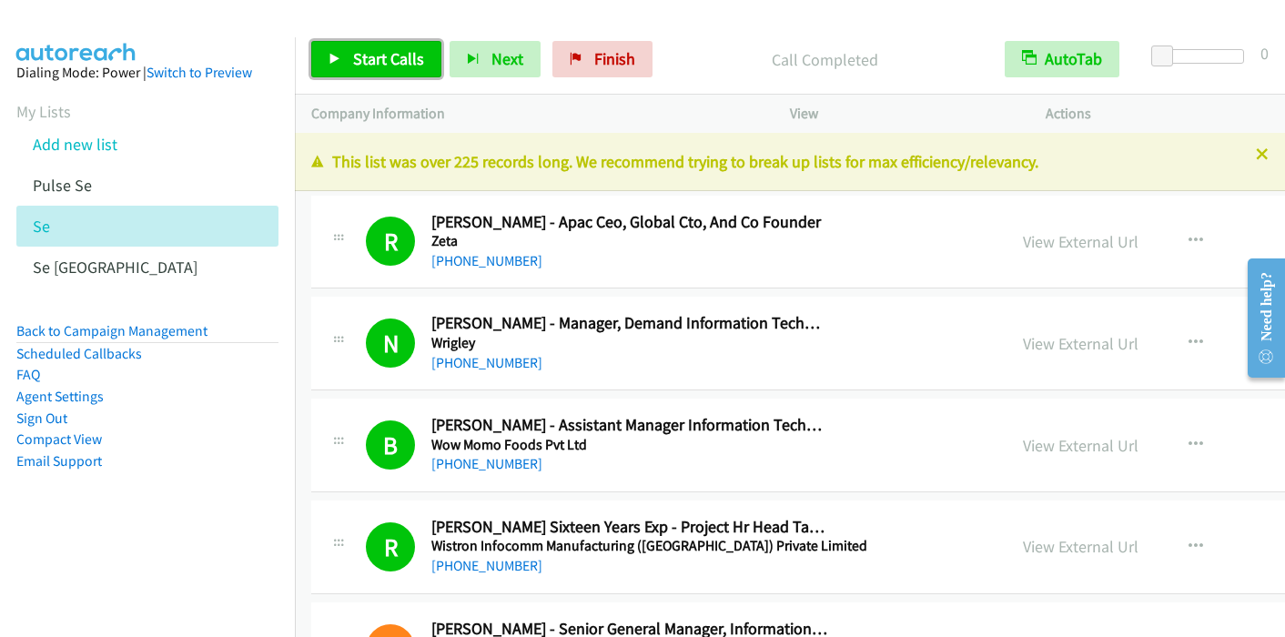
click at [375, 57] on span "Start Calls" at bounding box center [388, 58] width 71 height 21
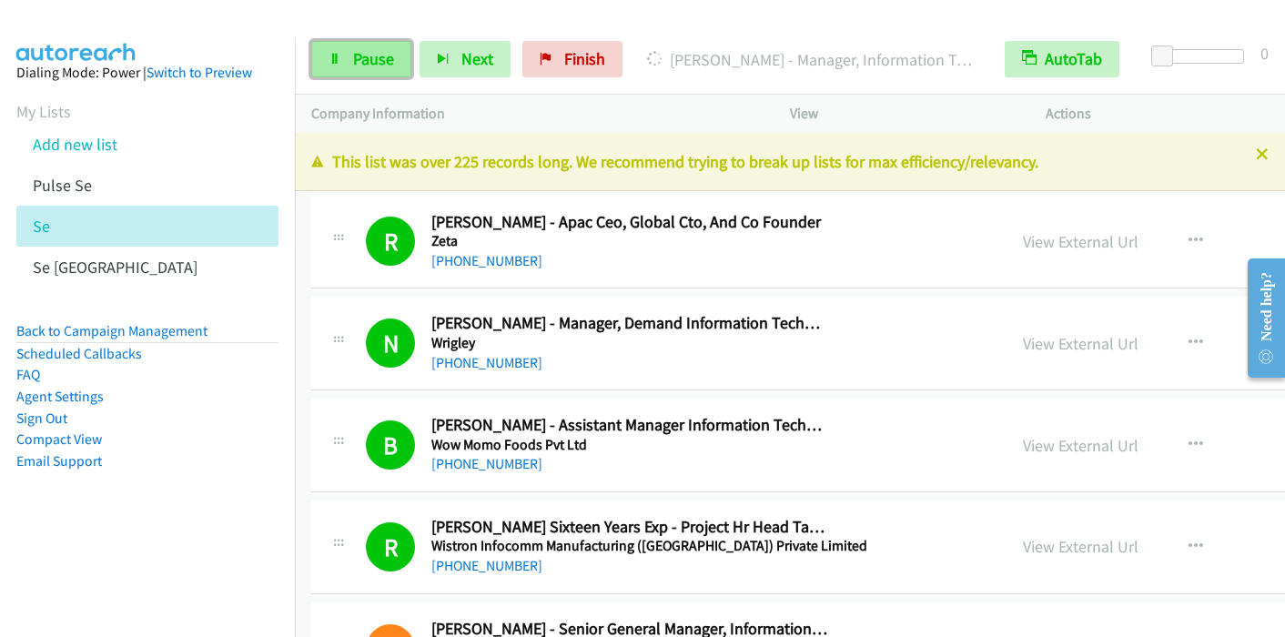
click at [346, 61] on link "Pause" at bounding box center [361, 59] width 100 height 36
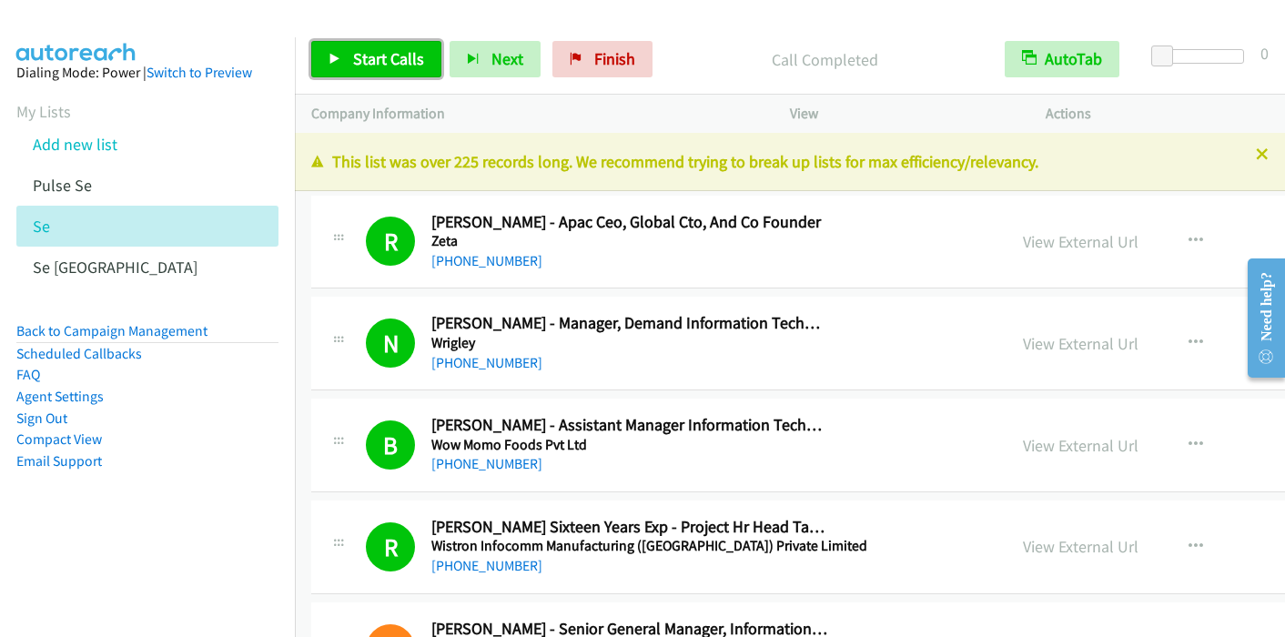
click at [340, 41] on link "Start Calls" at bounding box center [376, 59] width 130 height 36
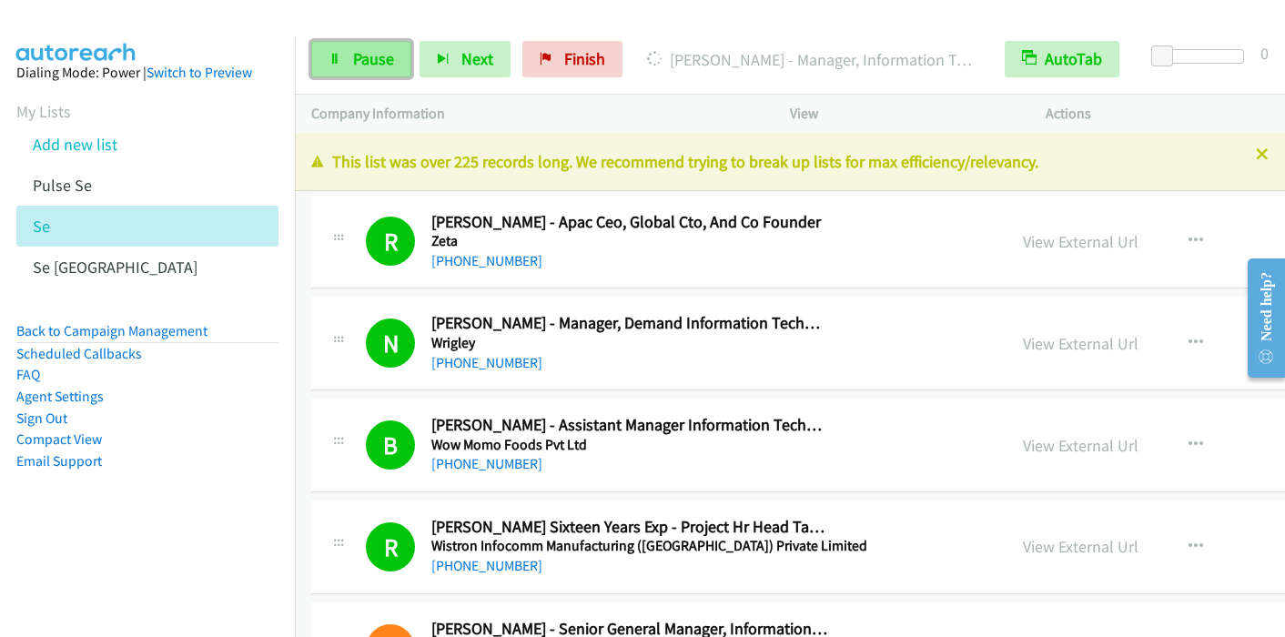
click at [361, 68] on span "Pause" at bounding box center [373, 58] width 41 height 21
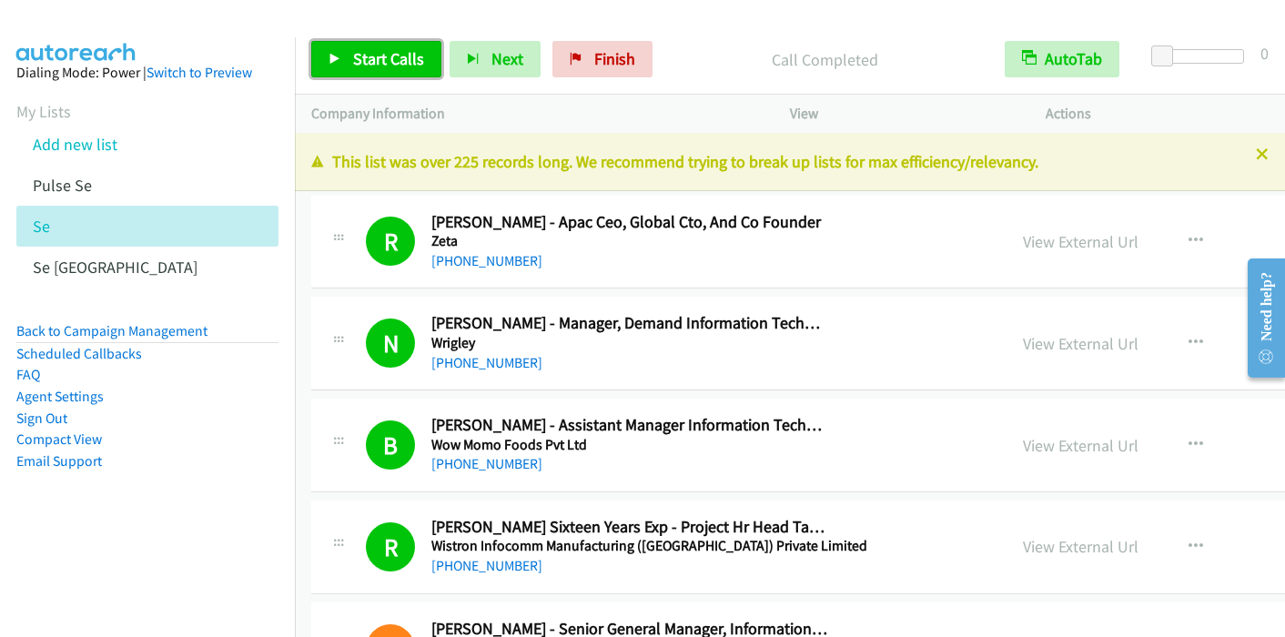
click at [376, 46] on link "Start Calls" at bounding box center [376, 59] width 130 height 36
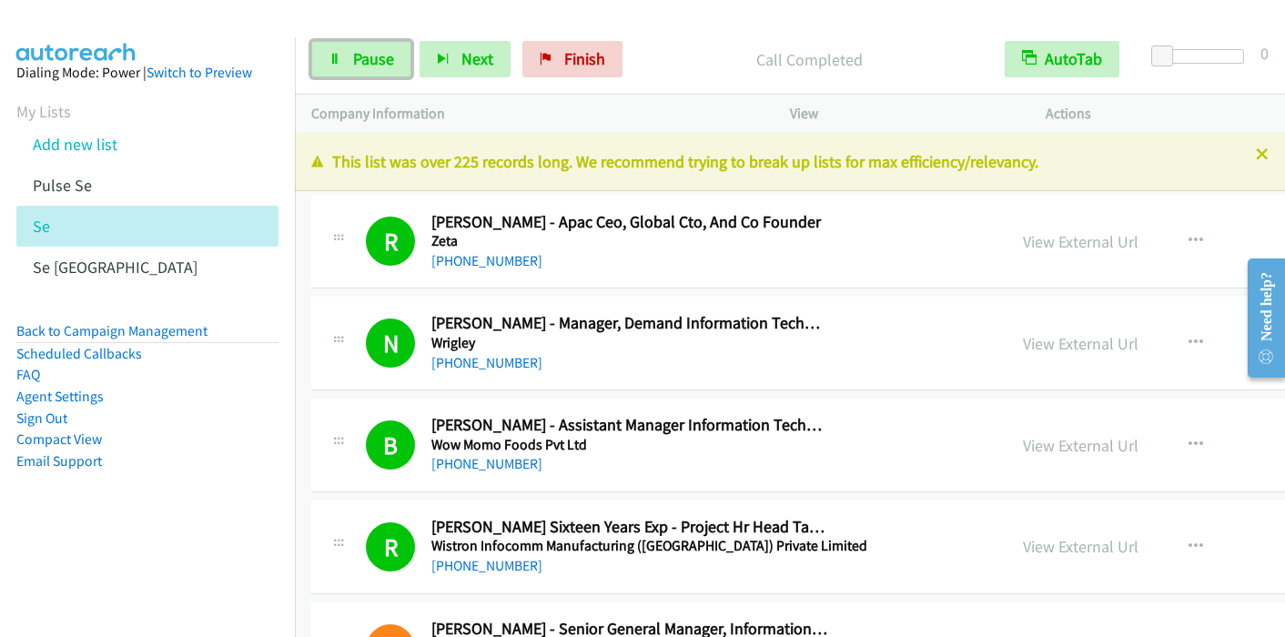
click at [335, 69] on link "Pause" at bounding box center [361, 59] width 100 height 36
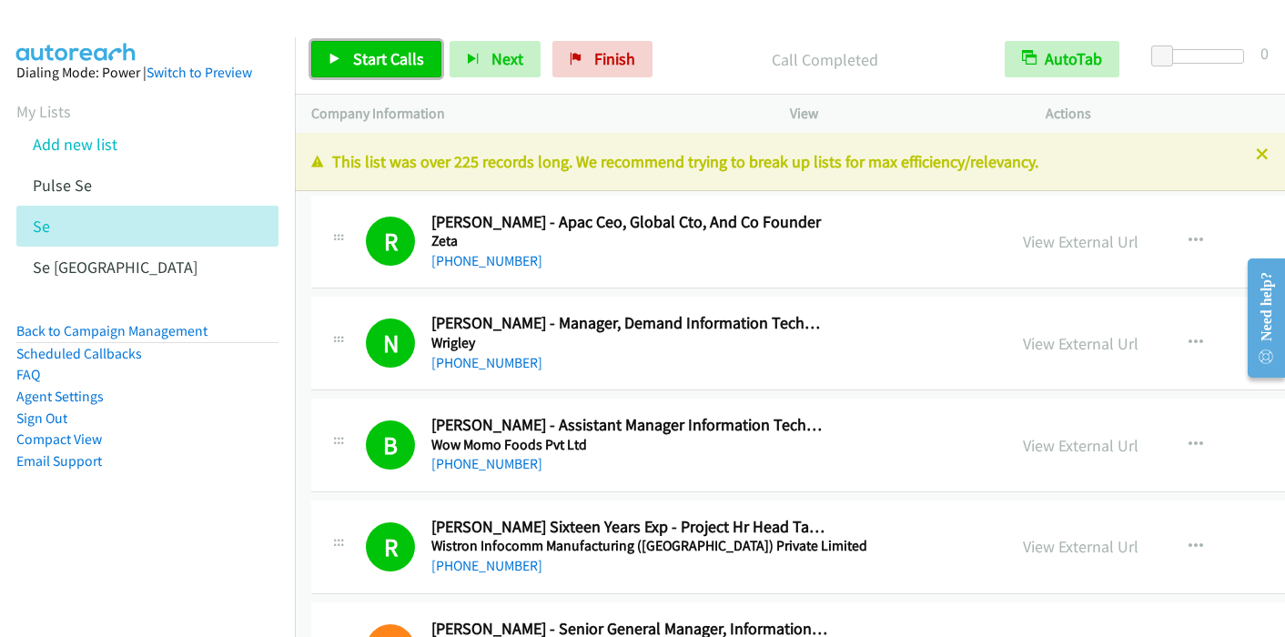
click at [365, 52] on span "Start Calls" at bounding box center [388, 58] width 71 height 21
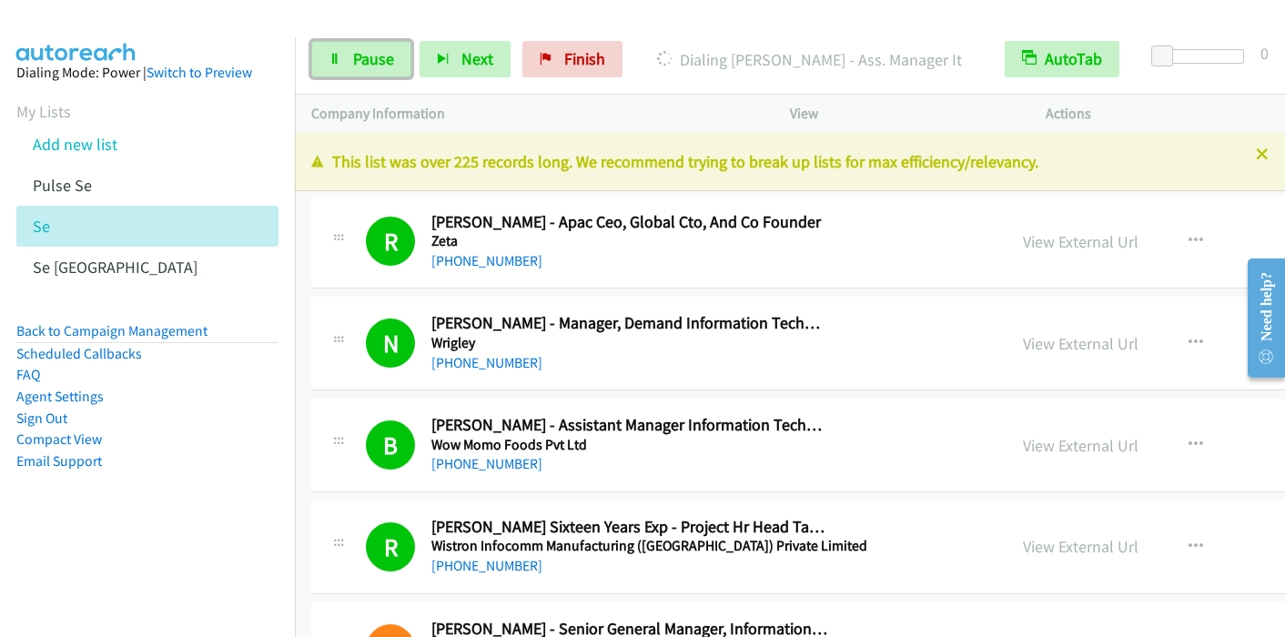
click at [339, 59] on icon at bounding box center [335, 60] width 13 height 13
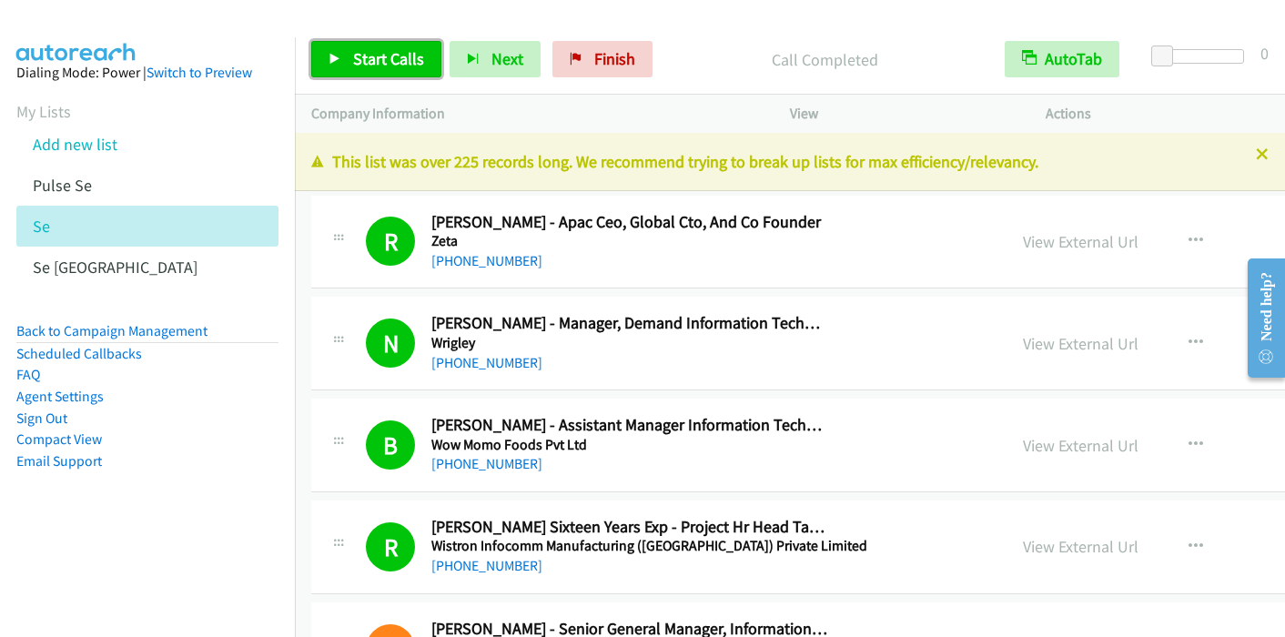
drag, startPoint x: 370, startPoint y: 59, endPoint x: 431, endPoint y: 114, distance: 81.2
click at [370, 59] on span "Start Calls" at bounding box center [388, 58] width 71 height 21
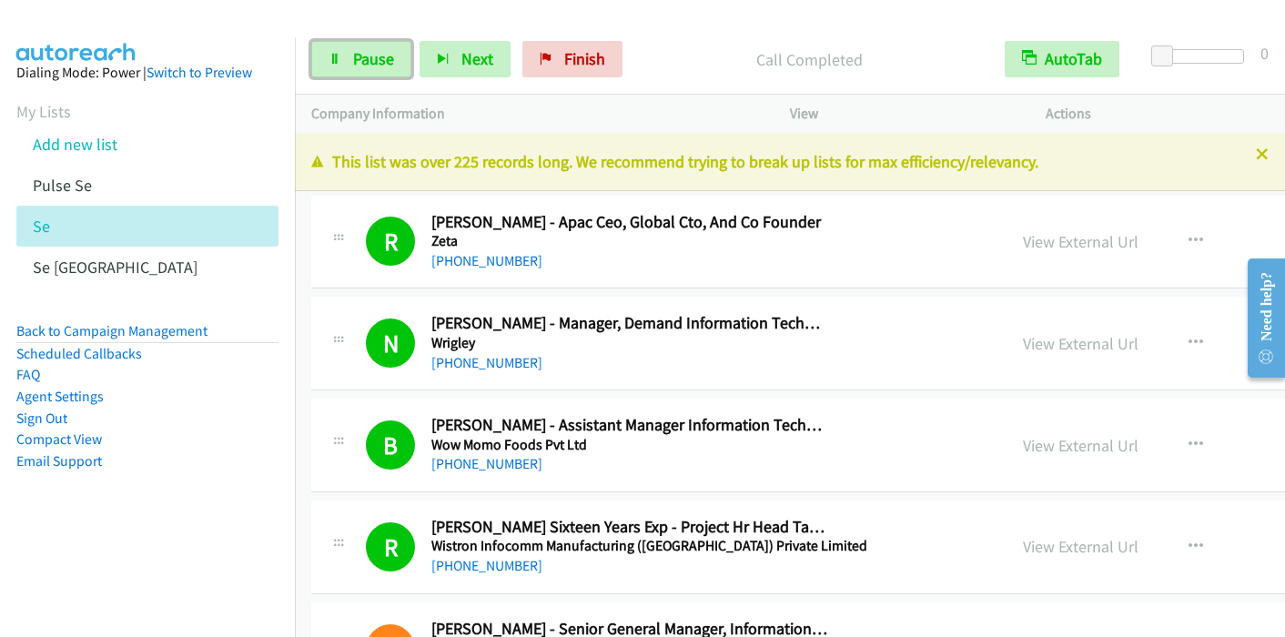
drag, startPoint x: 351, startPoint y: 51, endPoint x: 485, endPoint y: 1, distance: 142.9
click at [353, 52] on span "Pause" at bounding box center [373, 58] width 41 height 21
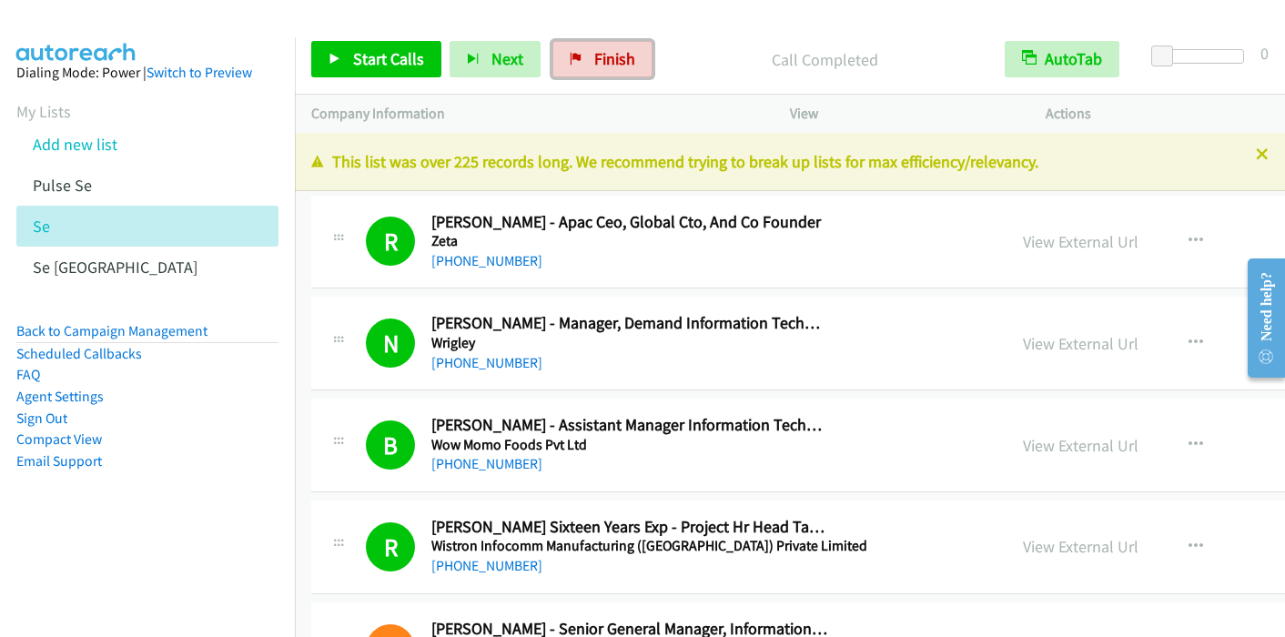
drag, startPoint x: 602, startPoint y: 62, endPoint x: 727, endPoint y: 63, distance: 125.6
click at [602, 62] on span "Finish" at bounding box center [614, 58] width 41 height 21
